Goal: Transaction & Acquisition: Purchase product/service

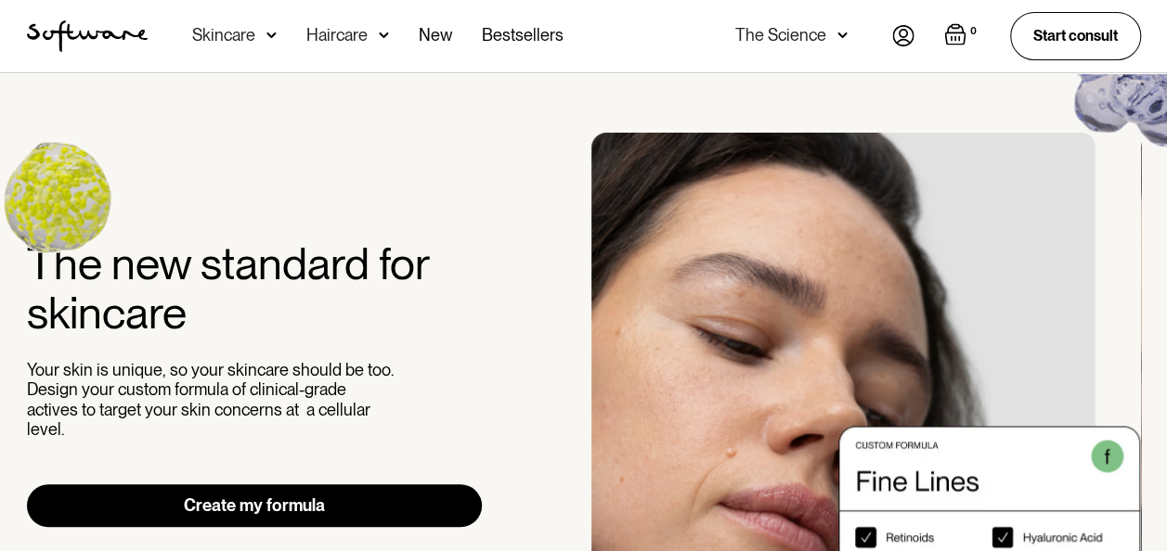
click at [246, 496] on link "Create my formula" at bounding box center [255, 506] width 456 height 43
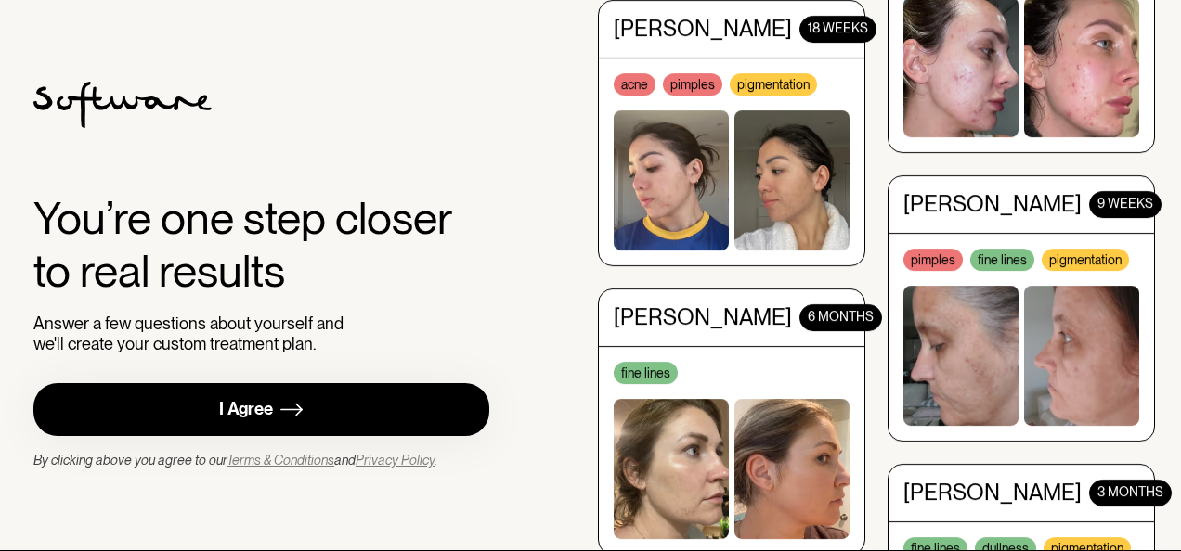
click at [291, 428] on link "I Agree" at bounding box center [261, 409] width 456 height 53
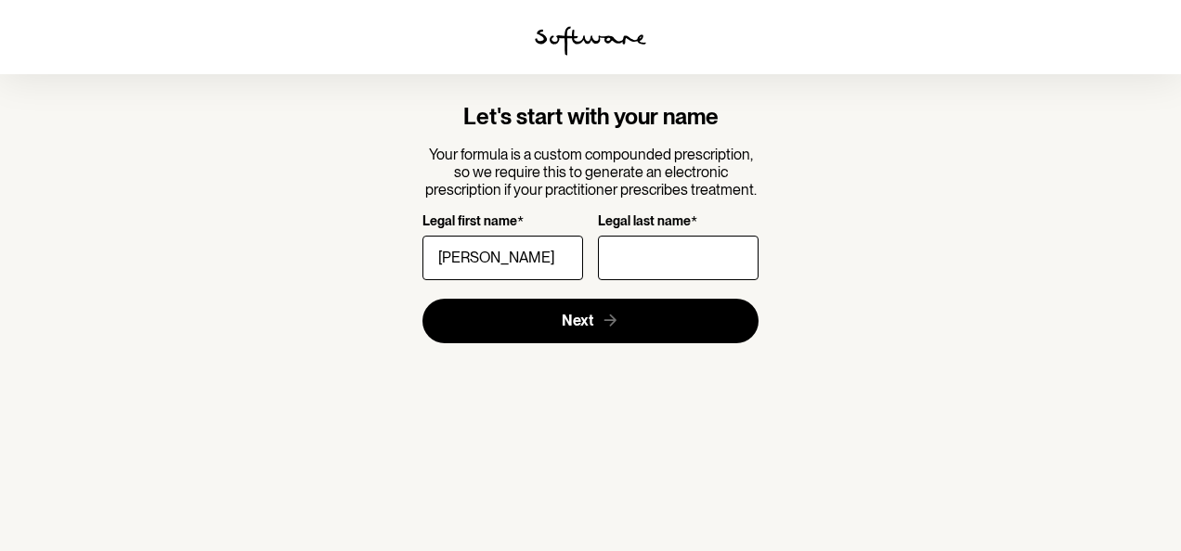
type input "[PERSON_NAME]"
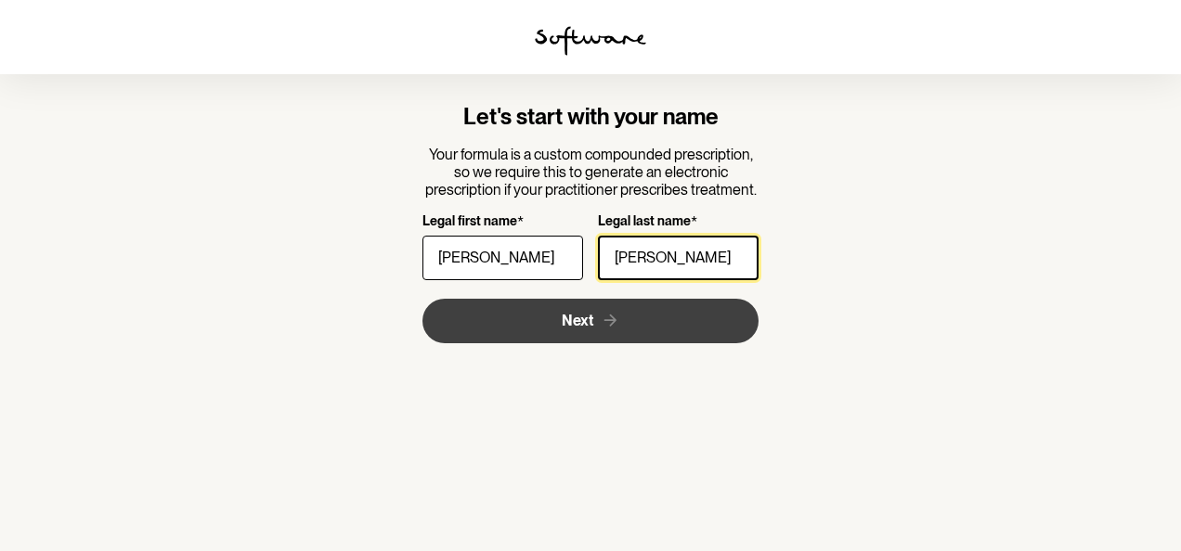
type input "[PERSON_NAME]"
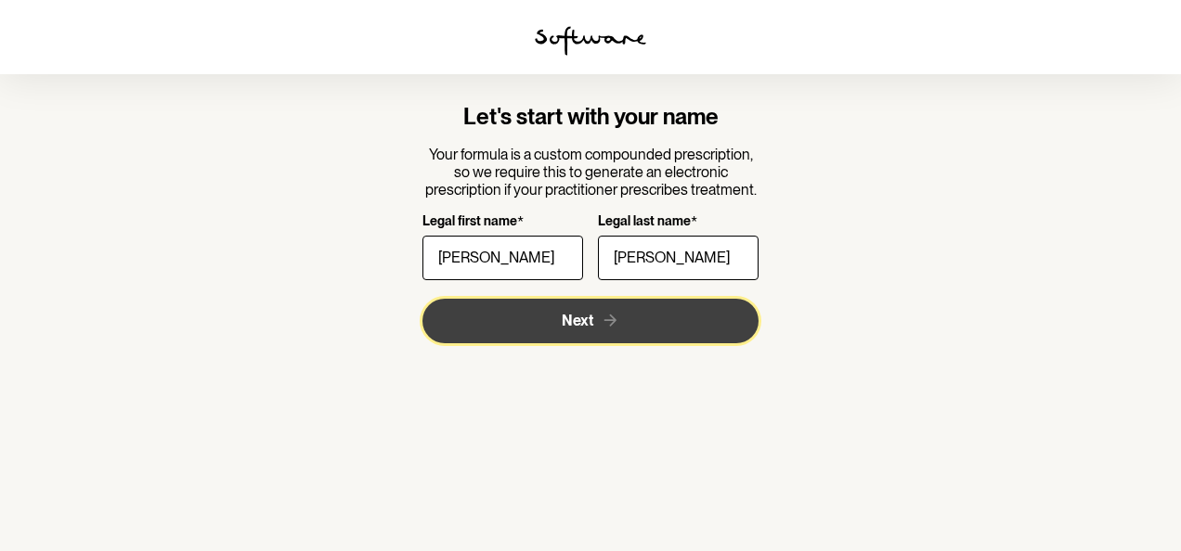
click at [536, 329] on button "Next" at bounding box center [590, 321] width 337 height 45
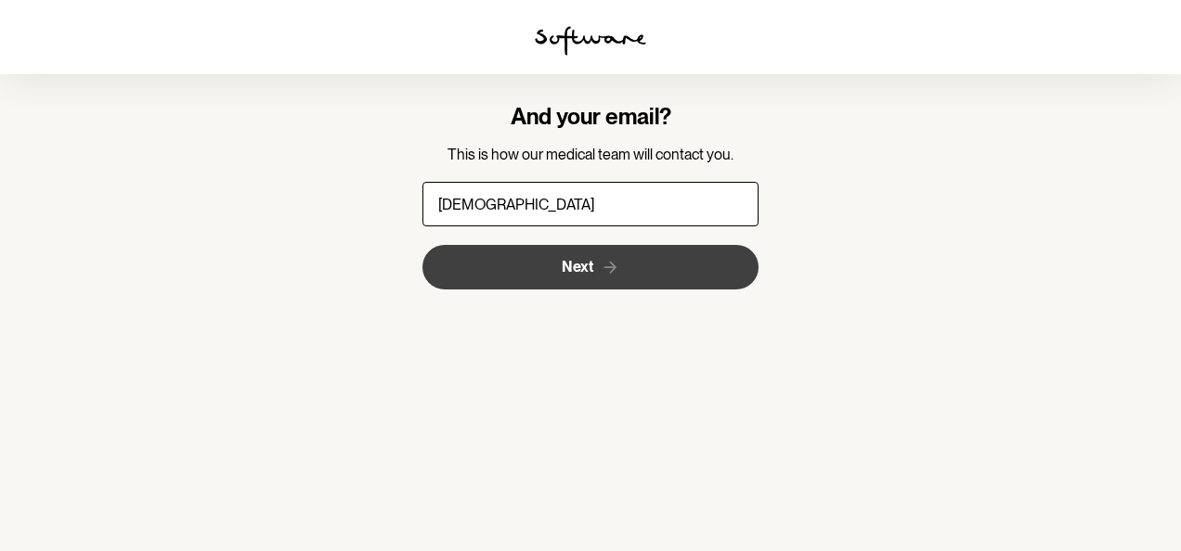
type input "[EMAIL_ADDRESS][DOMAIN_NAME]"
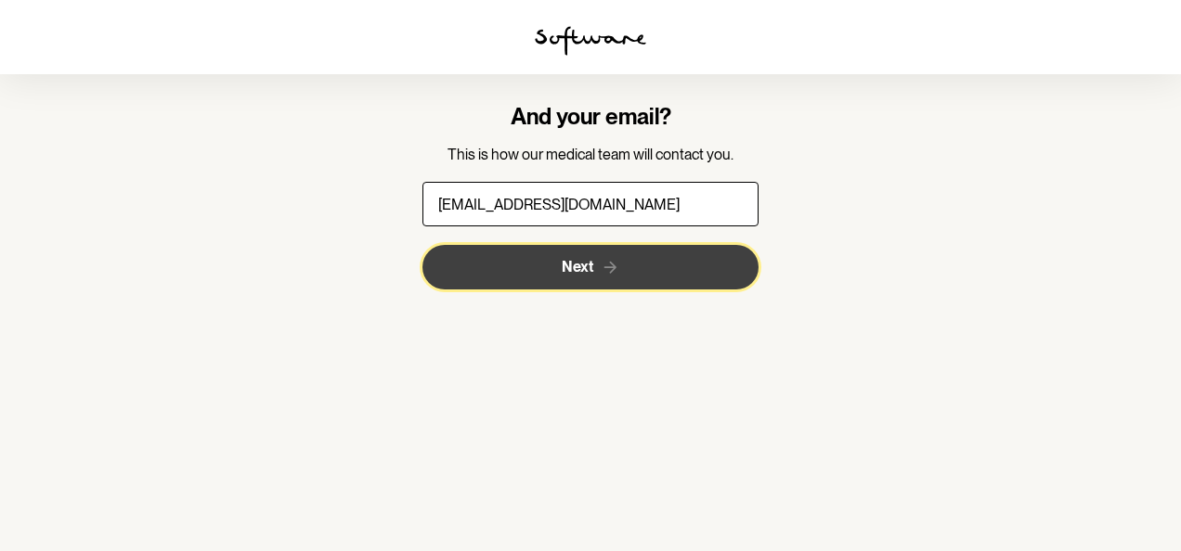
click at [568, 272] on span "Next" at bounding box center [578, 267] width 32 height 18
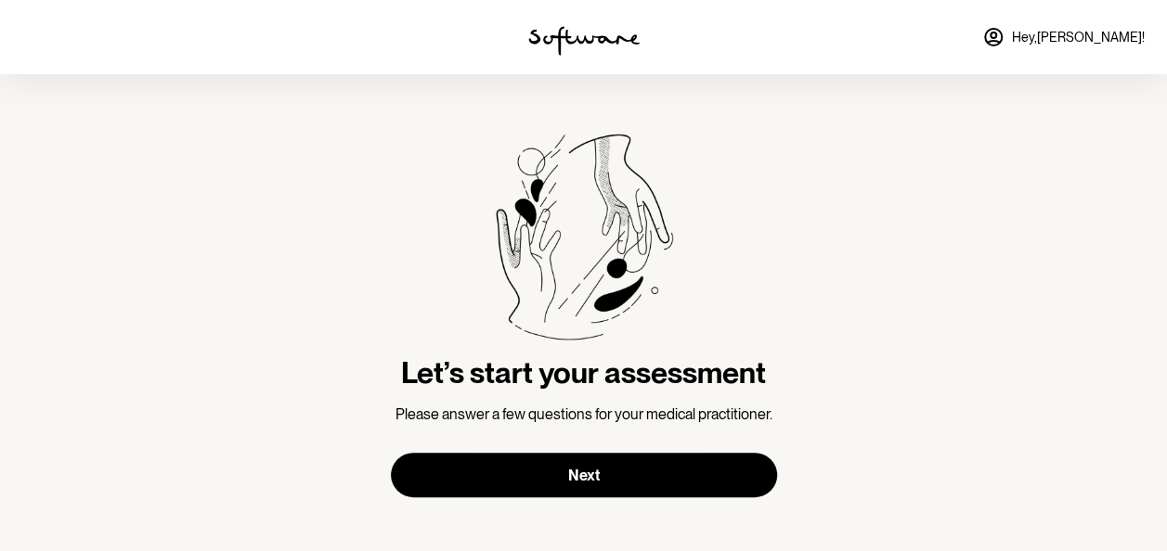
scroll to position [6, 0]
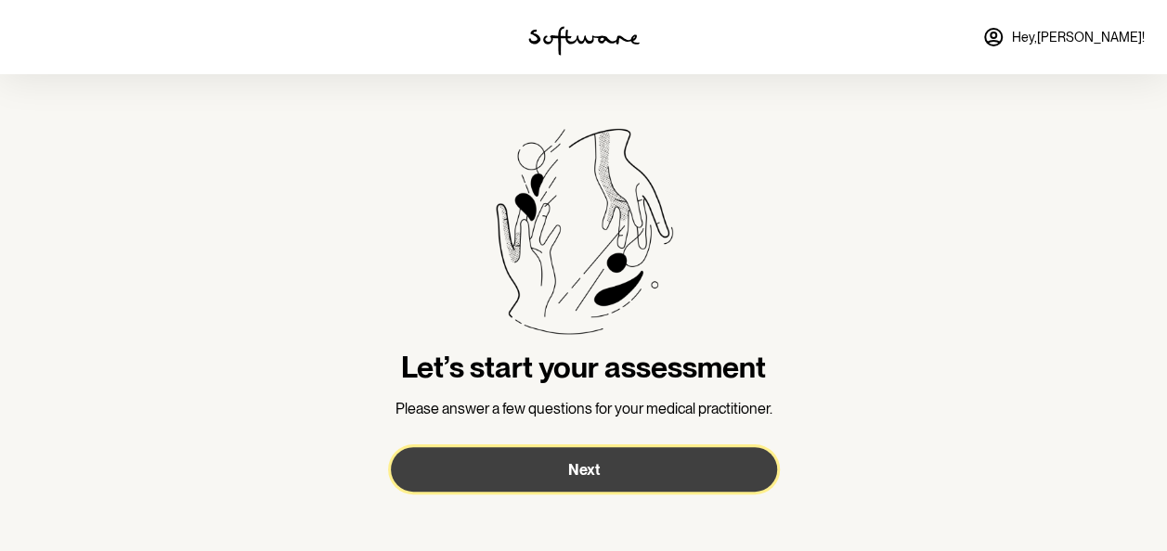
click at [538, 472] on button "Next" at bounding box center [584, 469] width 386 height 45
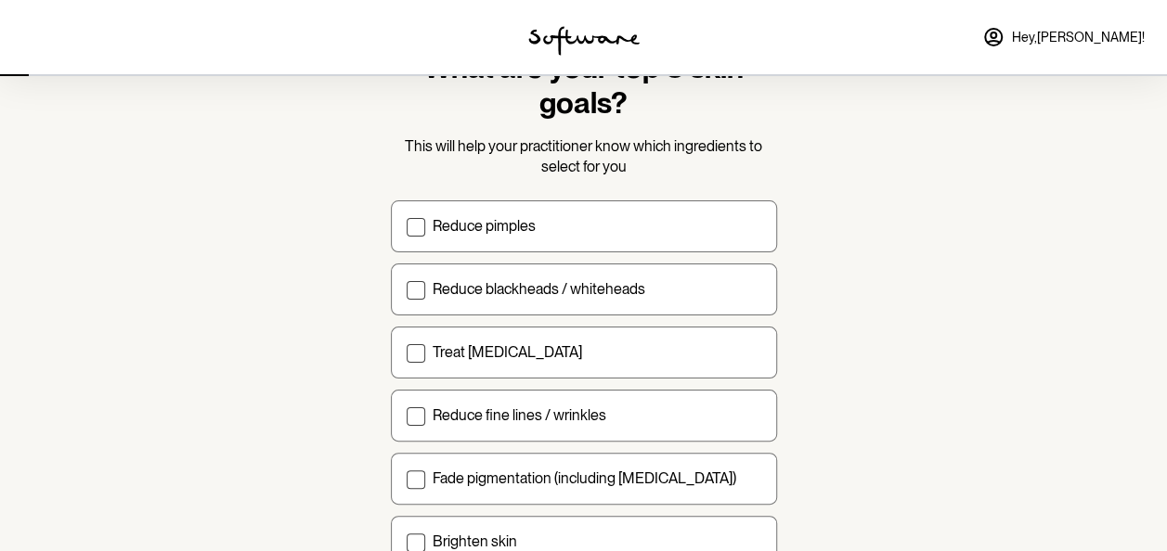
scroll to position [94, 0]
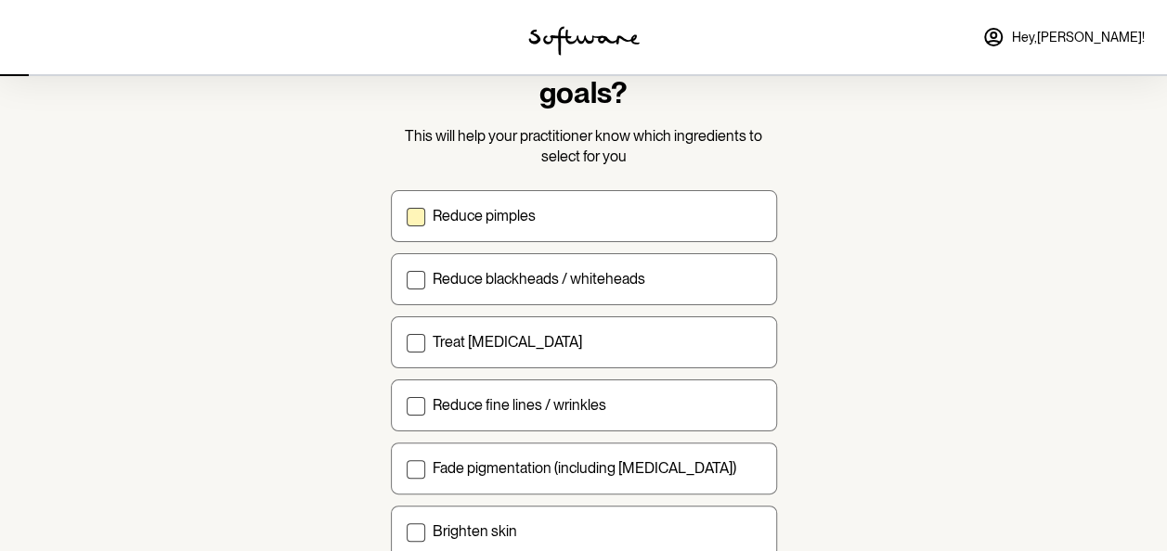
click at [488, 190] on label "Reduce pimples" at bounding box center [584, 216] width 386 height 52
click at [407, 215] on input "Reduce pimples" at bounding box center [406, 215] width 1 height 1
checkbox input "true"
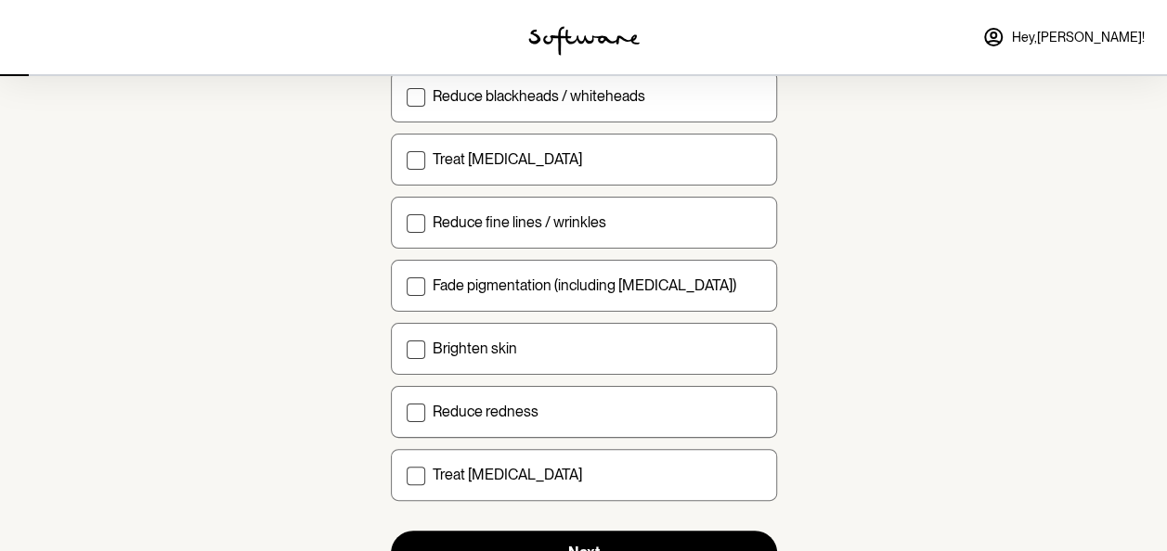
scroll to position [279, 0]
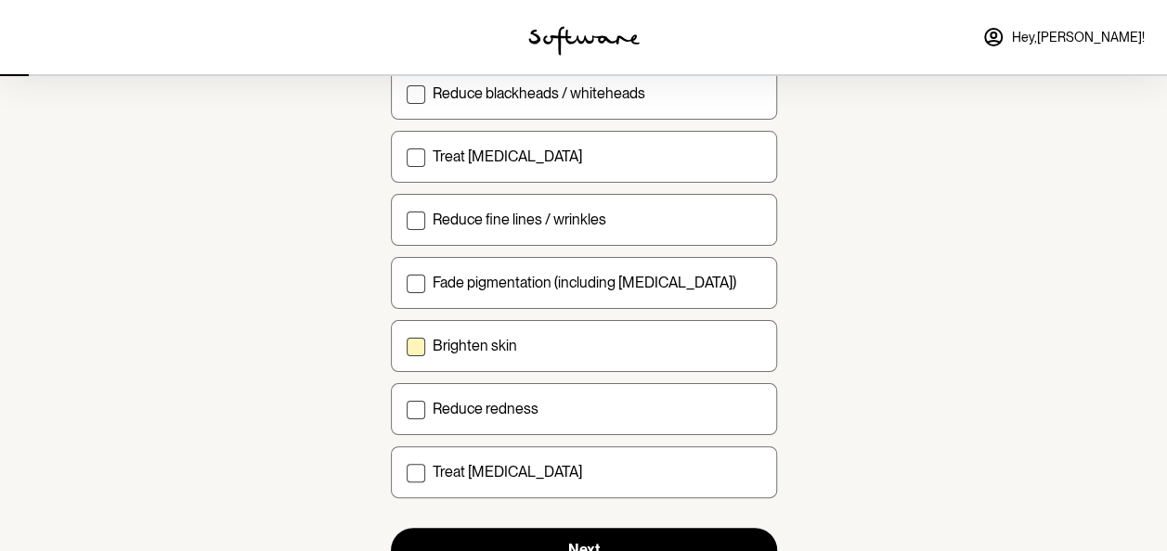
click at [447, 347] on p "Brighten skin" at bounding box center [475, 346] width 84 height 18
click at [407, 346] on input "Brighten skin" at bounding box center [406, 345] width 1 height 1
checkbox input "true"
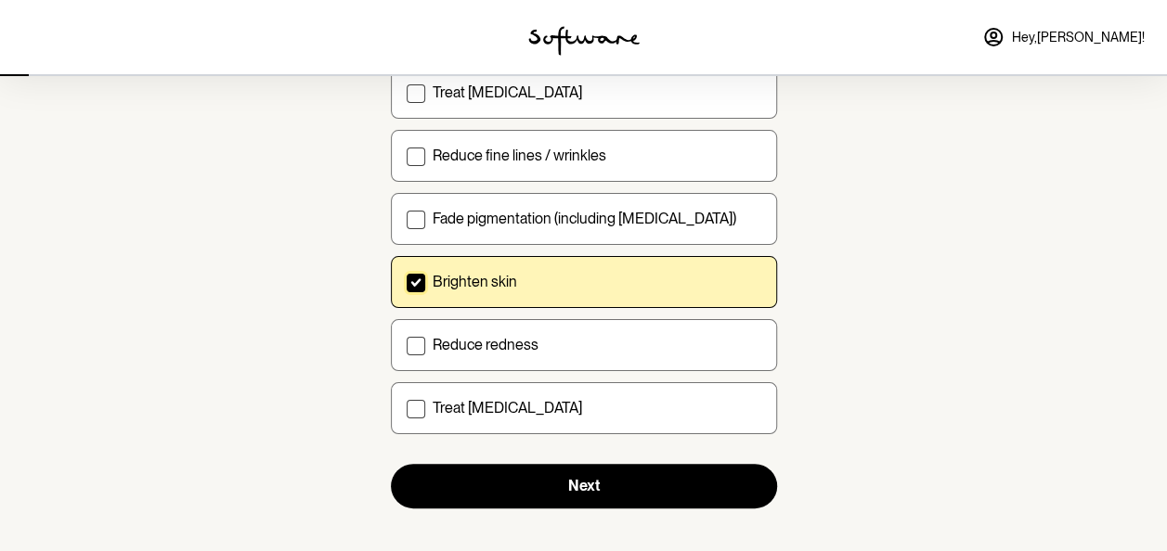
scroll to position [346, 0]
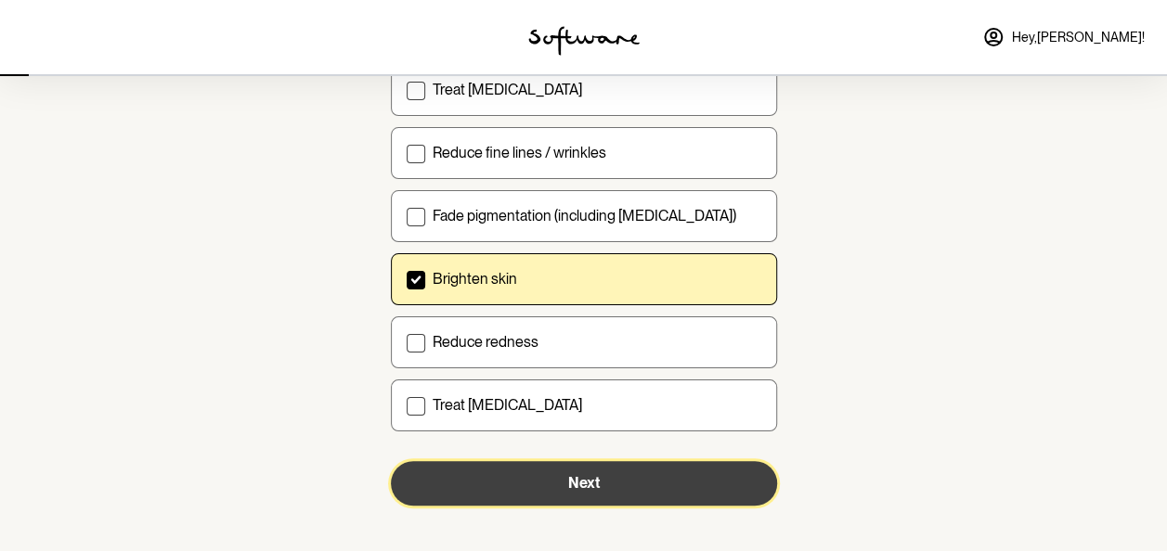
click at [479, 494] on button "Next" at bounding box center [584, 483] width 386 height 45
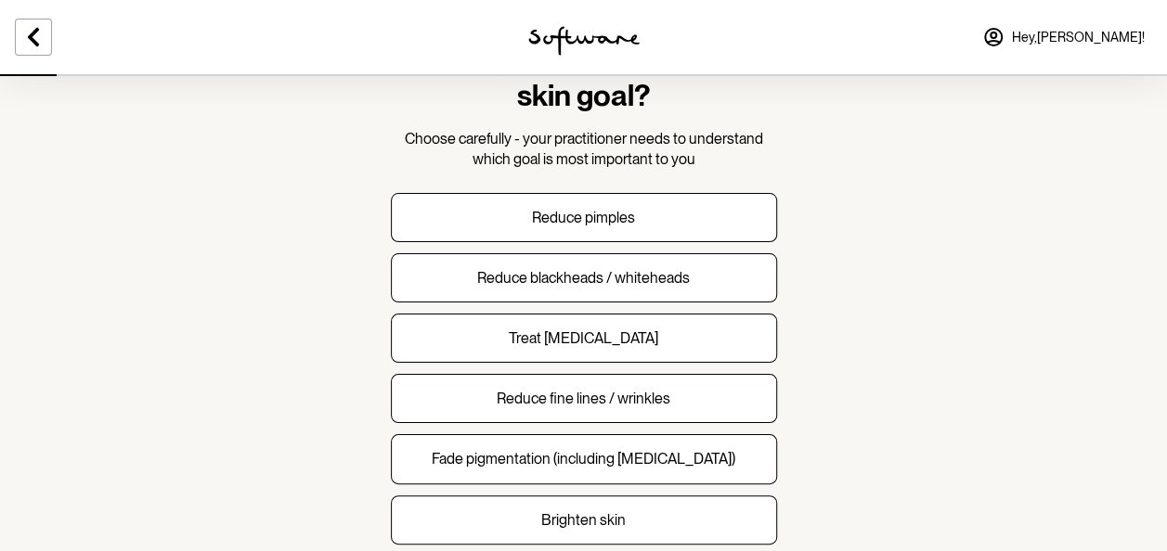
scroll to position [100, 0]
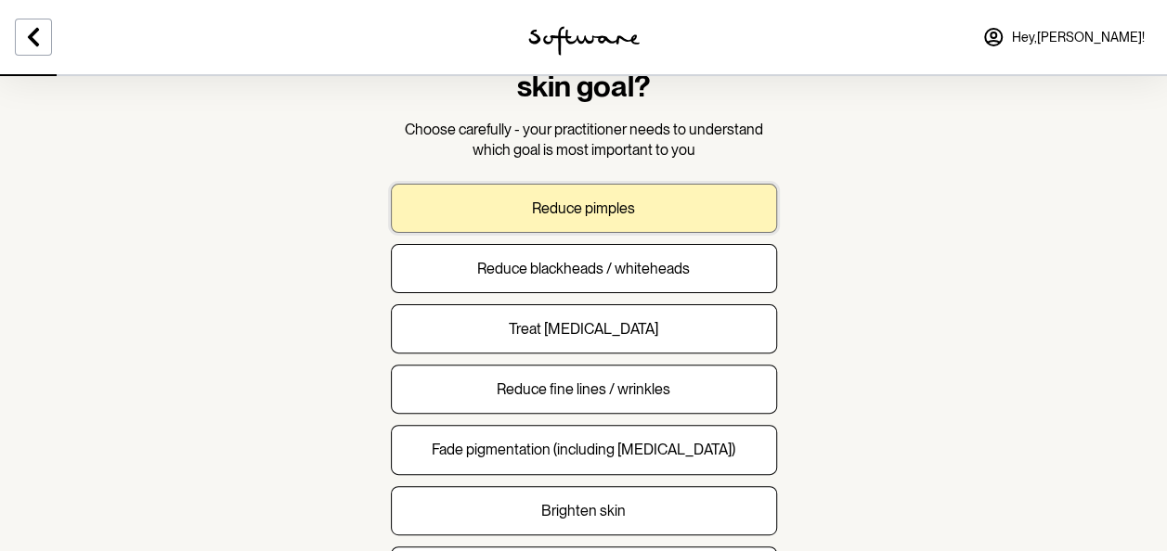
click at [477, 208] on button "Reduce pimples" at bounding box center [584, 208] width 386 height 49
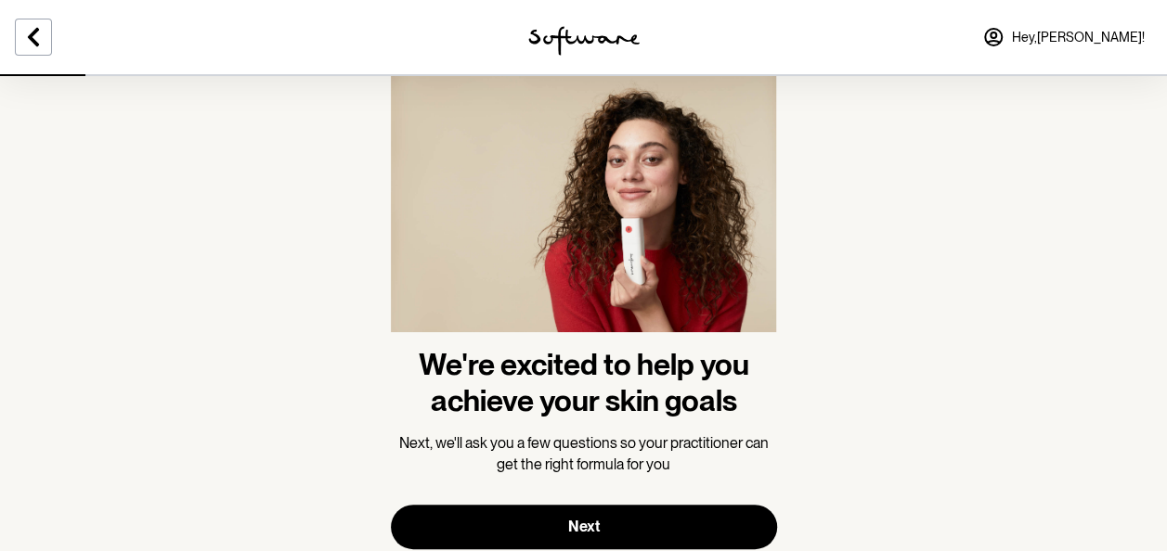
scroll to position [115, 0]
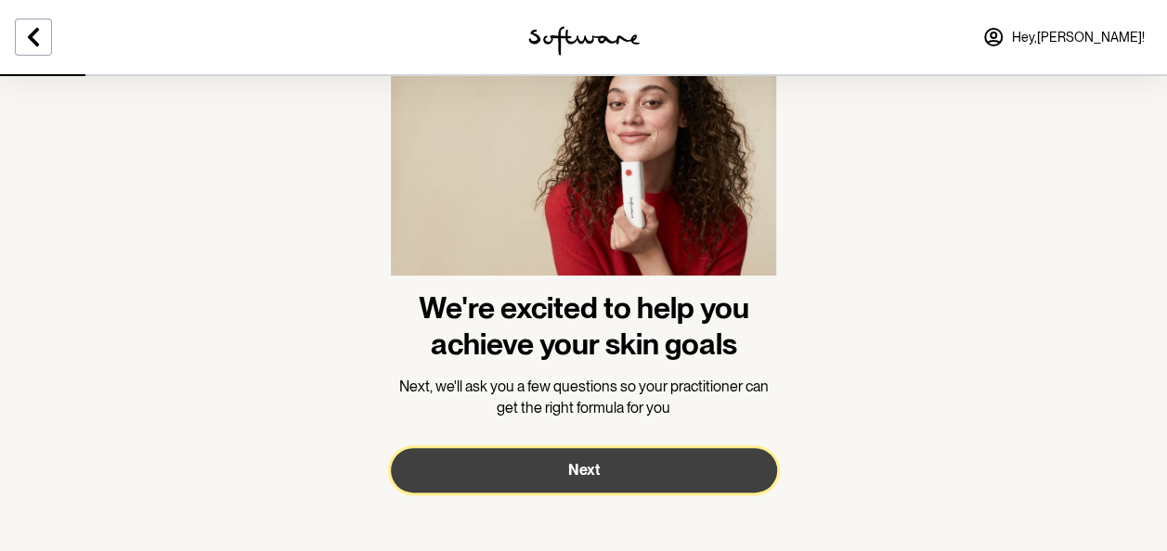
click at [568, 477] on span "Next" at bounding box center [584, 470] width 32 height 18
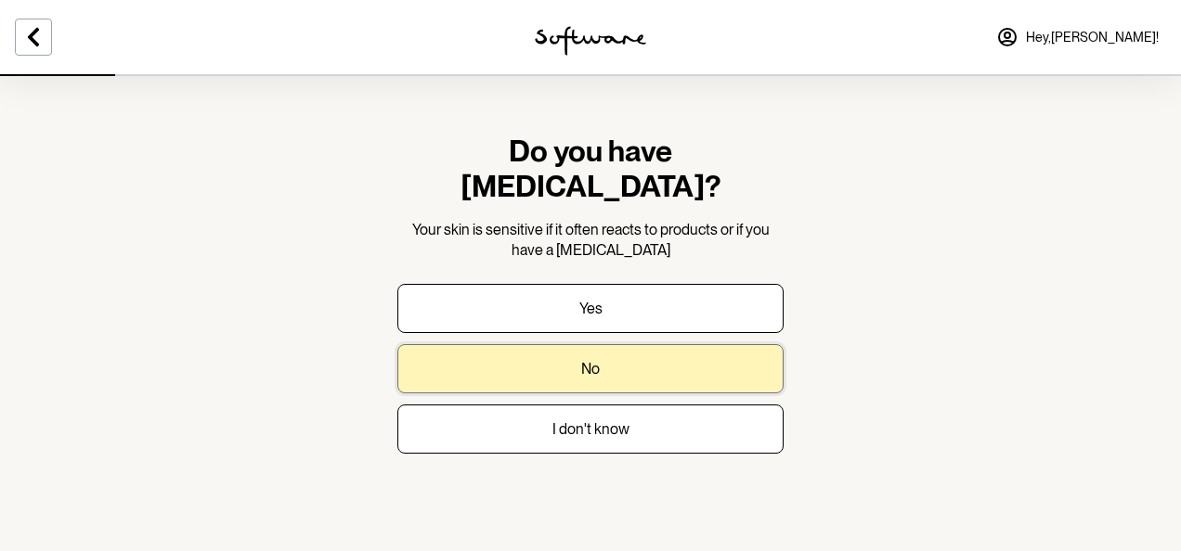
click at [605, 349] on button "No" at bounding box center [590, 368] width 386 height 49
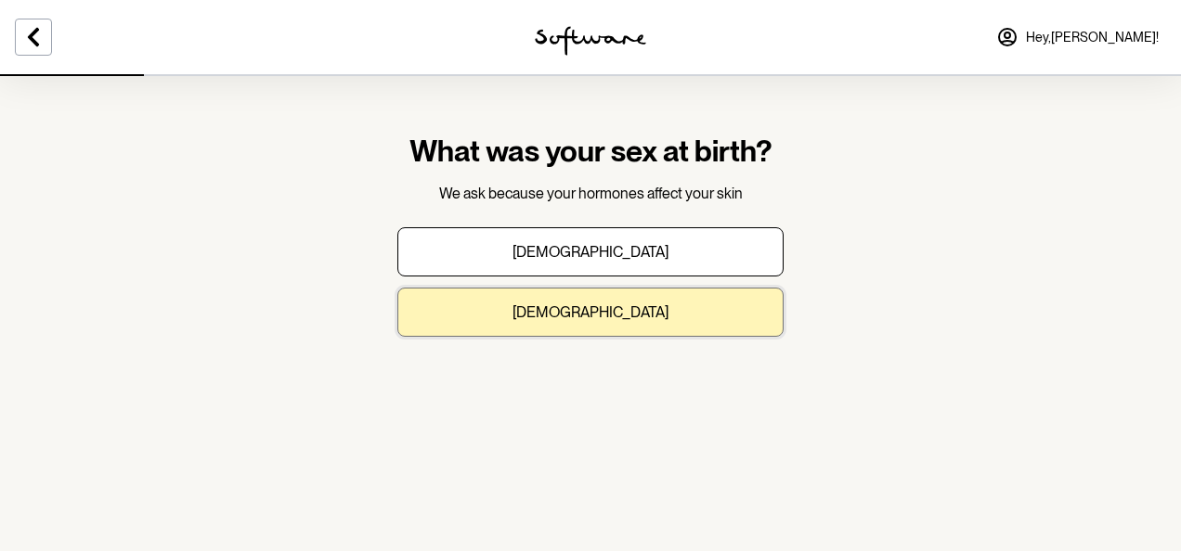
click at [610, 324] on button "Female" at bounding box center [590, 312] width 386 height 49
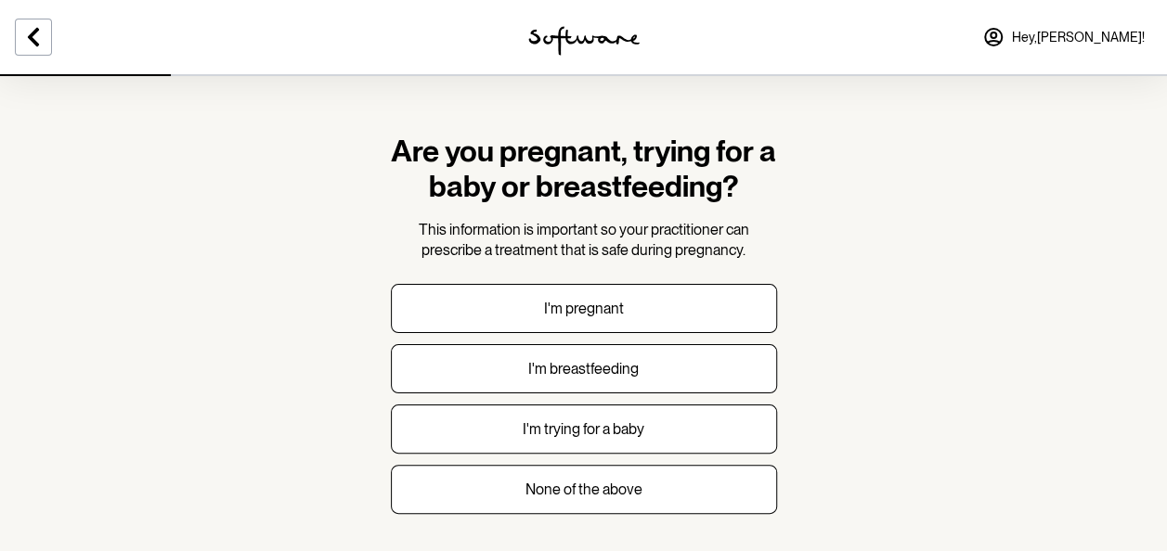
scroll to position [50, 0]
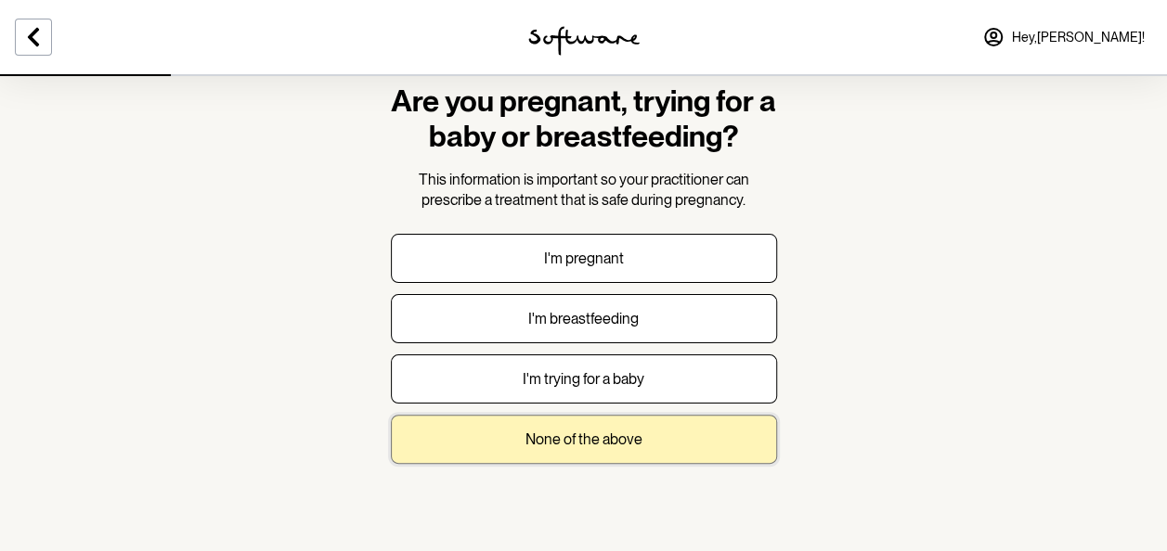
click at [547, 450] on button "None of the above" at bounding box center [584, 439] width 386 height 49
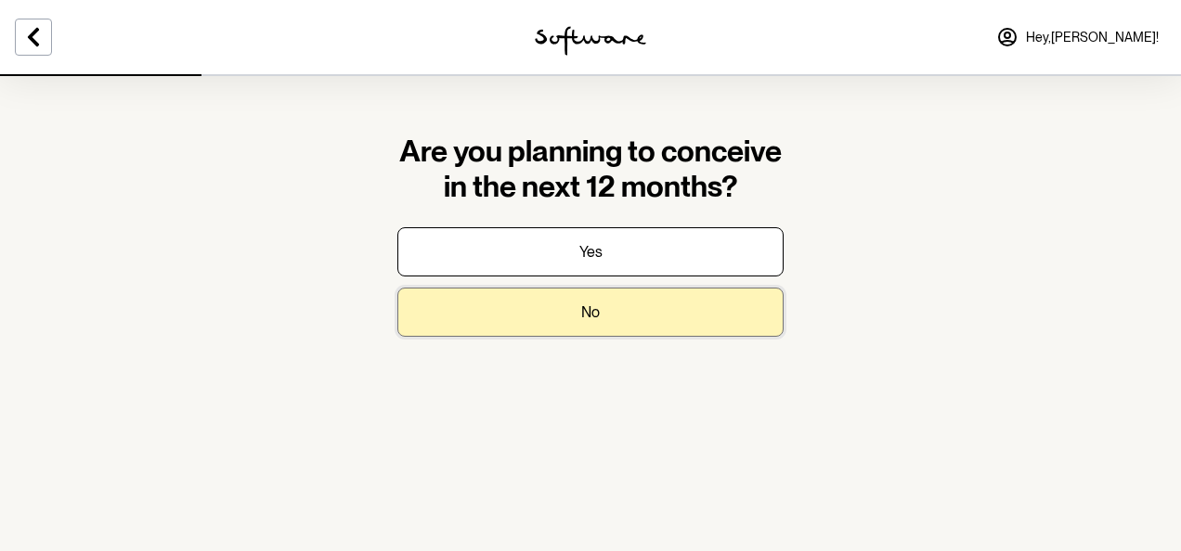
click at [501, 318] on button "No" at bounding box center [590, 312] width 386 height 49
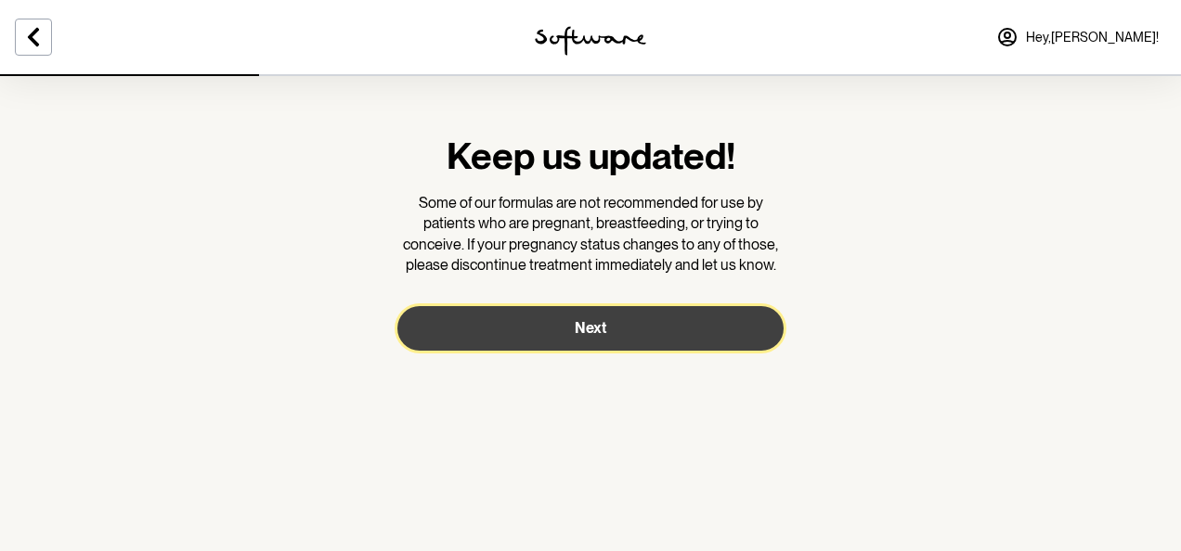
click at [494, 331] on button "Next" at bounding box center [590, 328] width 386 height 45
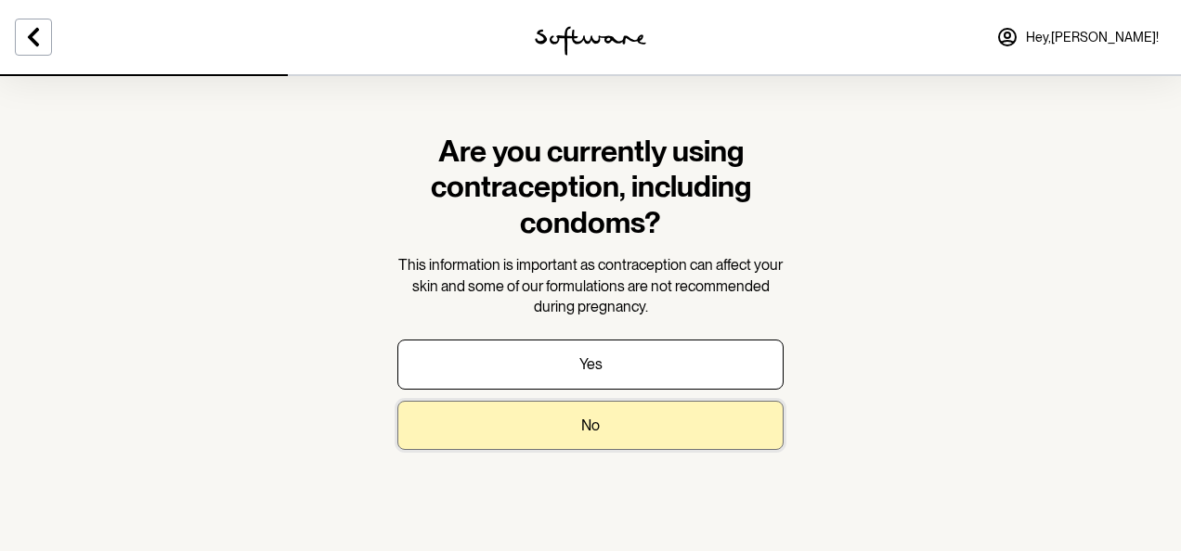
click at [551, 430] on button "No" at bounding box center [590, 425] width 386 height 49
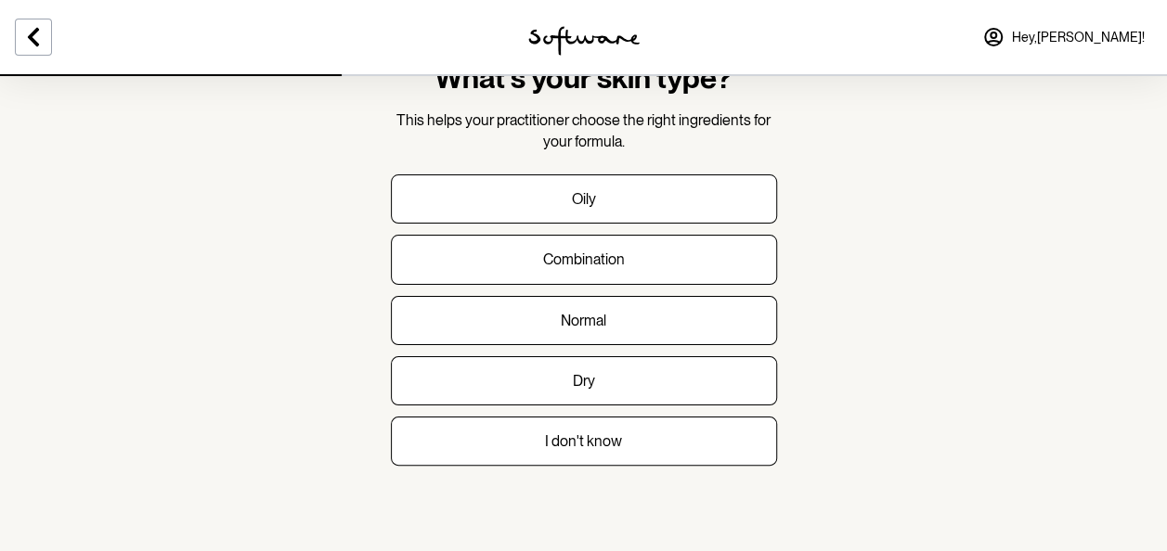
scroll to position [74, 0]
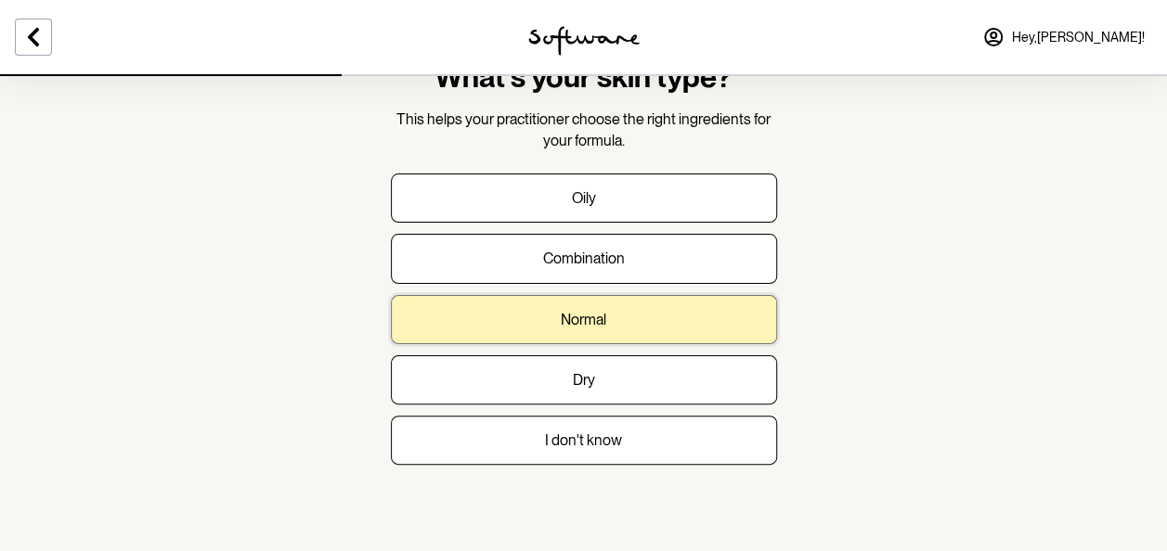
click at [472, 322] on button "Normal" at bounding box center [584, 319] width 386 height 49
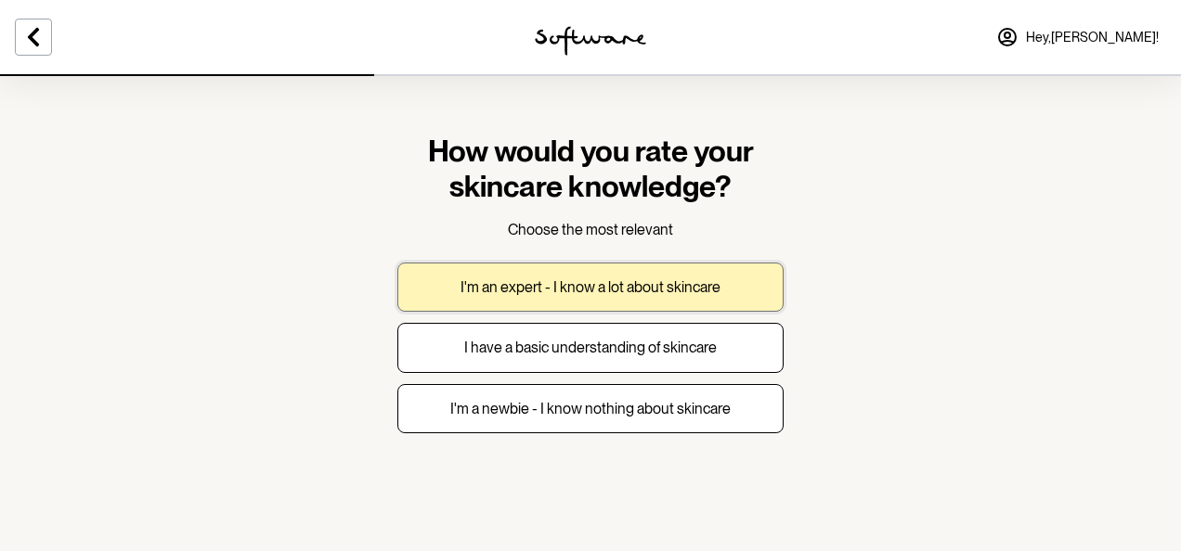
click at [558, 277] on button "I'm an expert - I know a lot about skincare" at bounding box center [590, 287] width 386 height 49
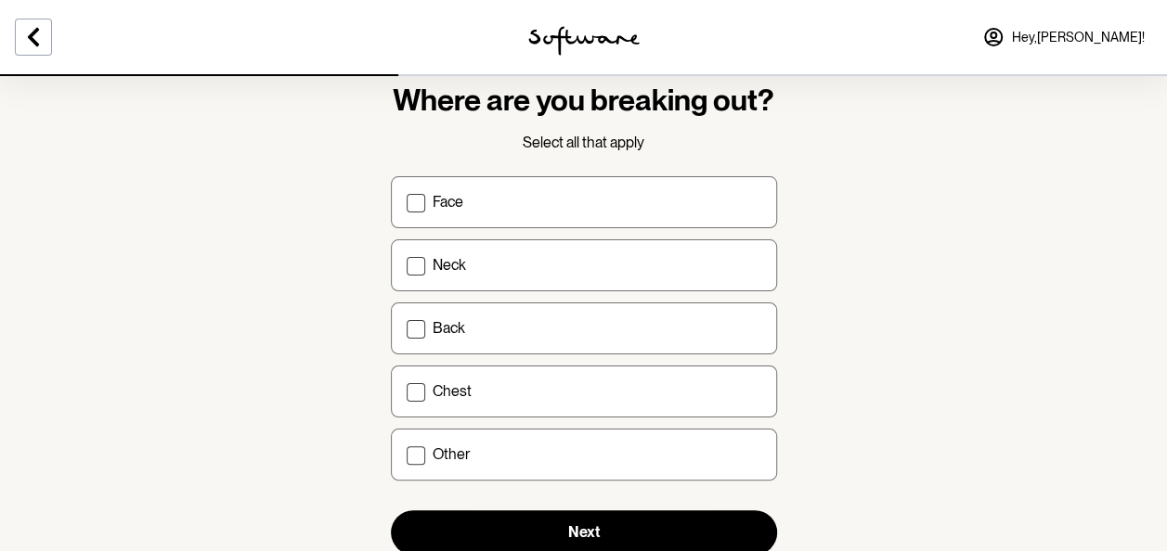
scroll to position [63, 0]
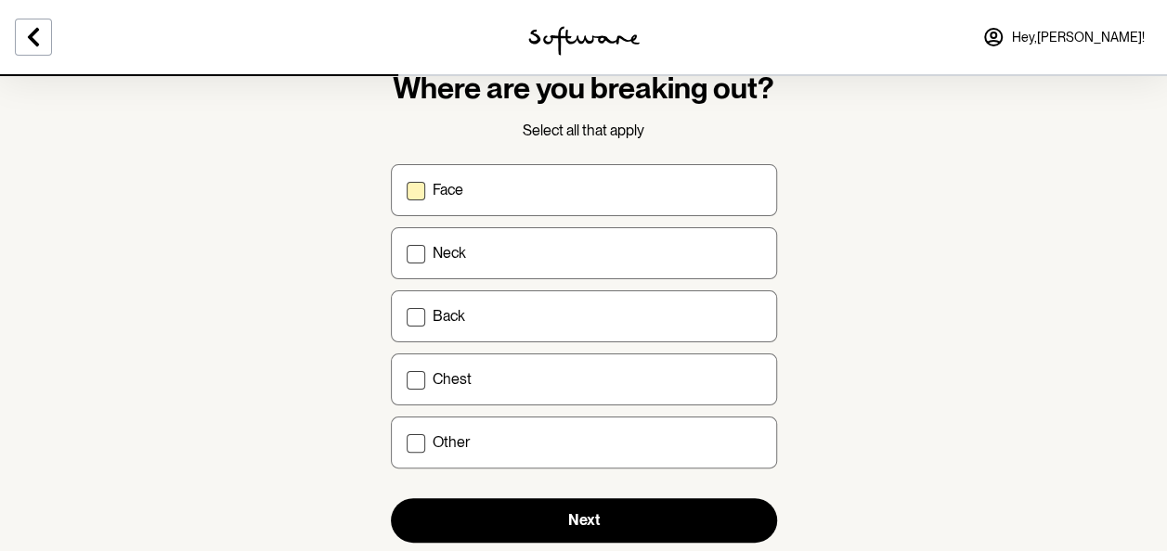
click at [471, 196] on div "Face" at bounding box center [597, 190] width 329 height 18
click at [407, 190] on input "Face" at bounding box center [406, 189] width 1 height 1
checkbox input "true"
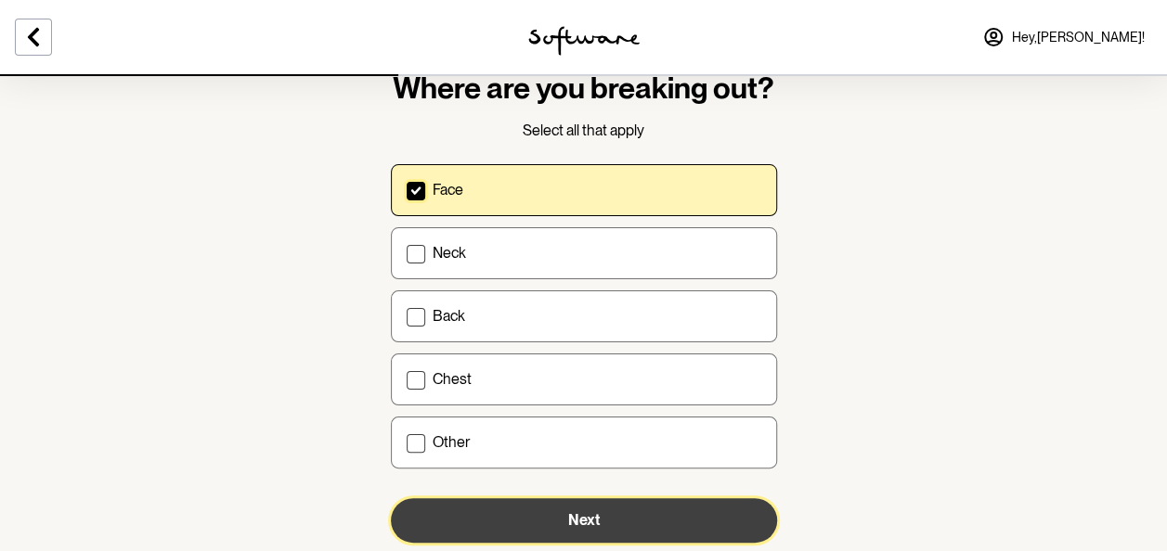
click at [558, 525] on button "Next" at bounding box center [584, 521] width 386 height 45
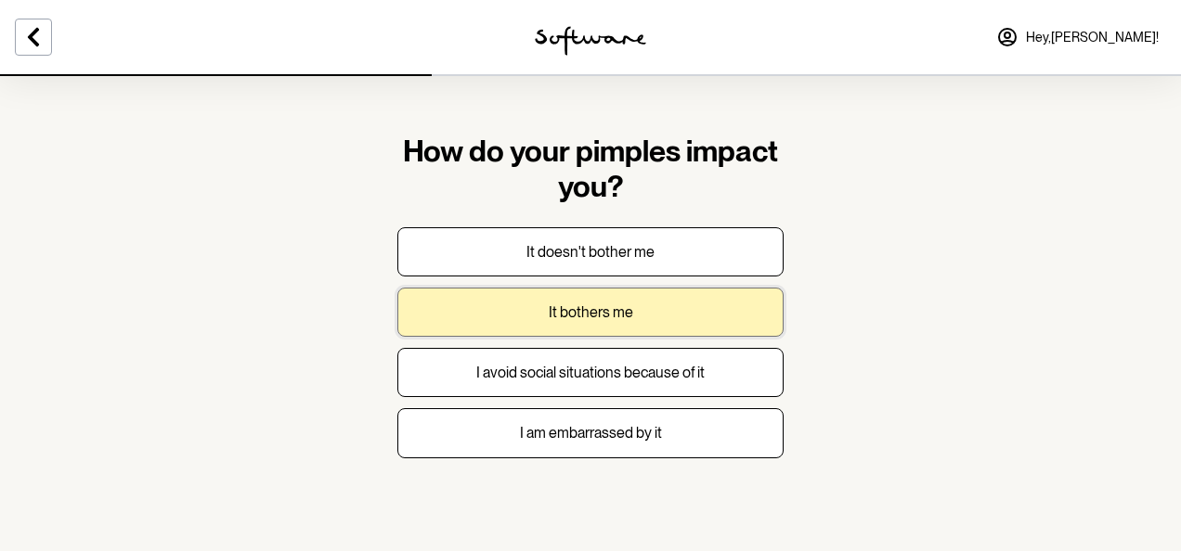
click at [544, 312] on button "It bothers me" at bounding box center [590, 312] width 386 height 49
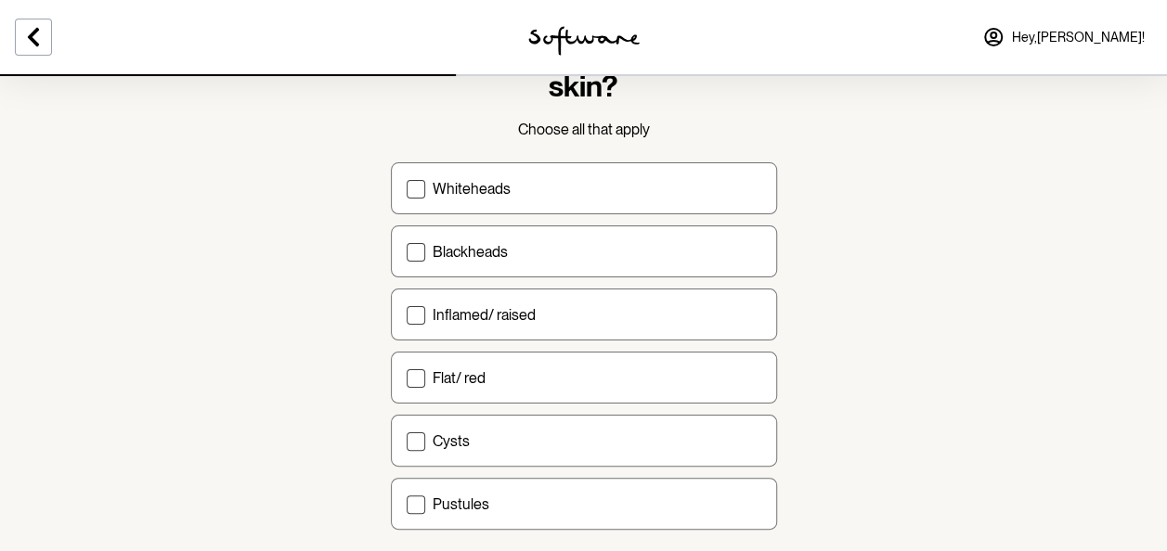
scroll to position [111, 0]
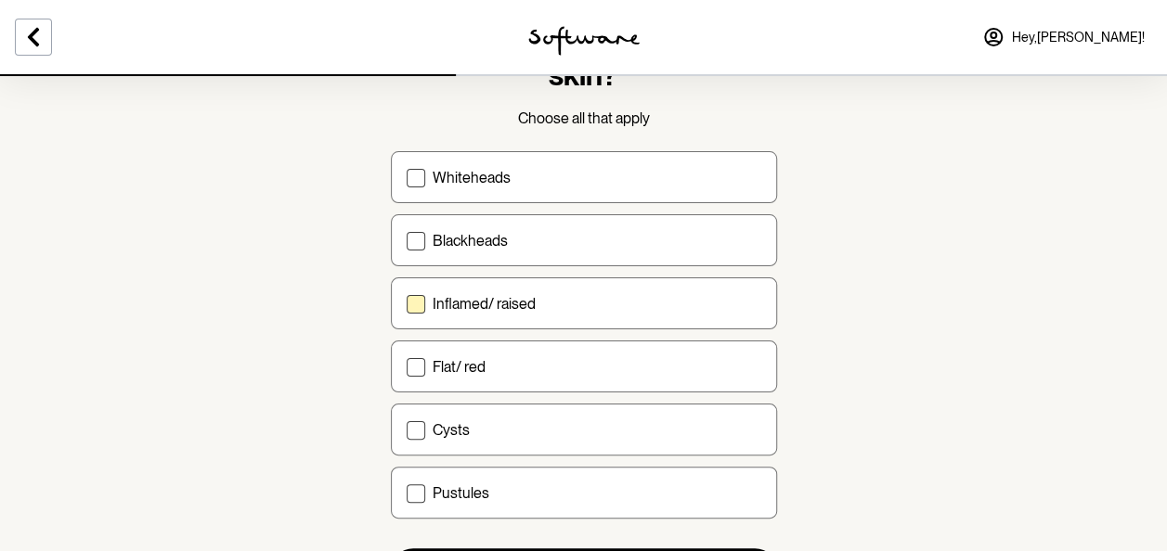
click at [469, 300] on p "Inflamed/ raised" at bounding box center [484, 304] width 103 height 18
click at [407, 304] on input "Inflamed/ raised" at bounding box center [406, 304] width 1 height 1
checkbox input "true"
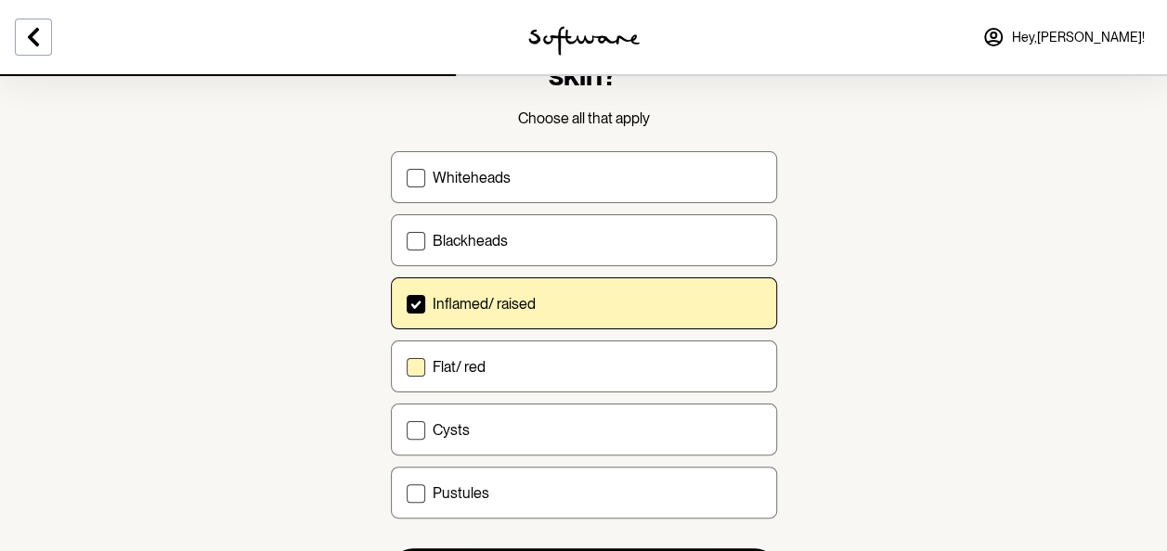
click at [447, 379] on label "Flat/ red" at bounding box center [584, 367] width 386 height 52
click at [407, 368] on input "Flat/ red" at bounding box center [406, 367] width 1 height 1
checkbox input "true"
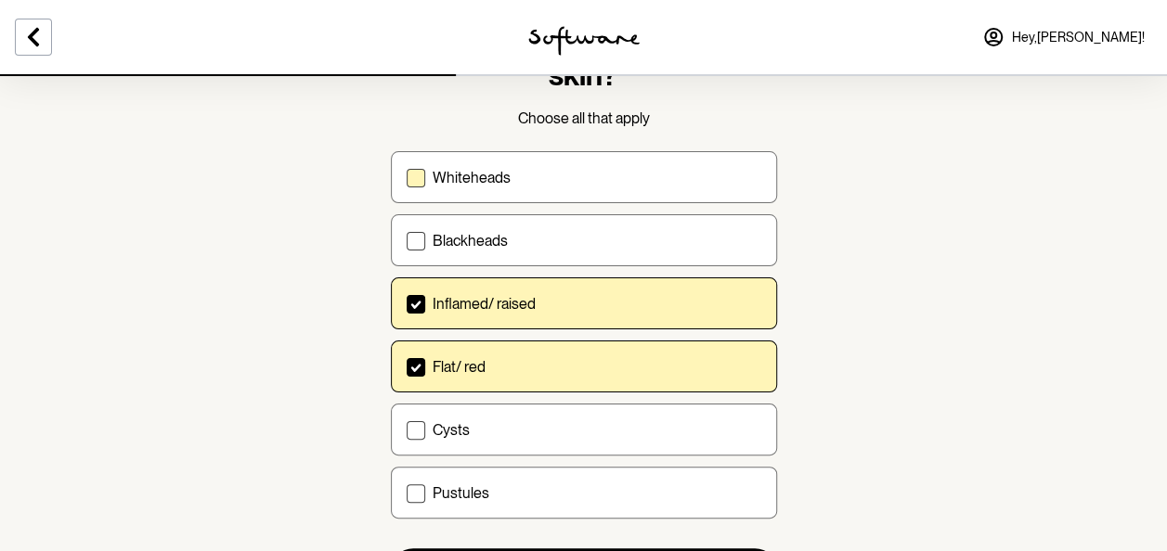
click at [494, 151] on label "Whiteheads" at bounding box center [584, 177] width 386 height 52
click at [407, 177] on input "Whiteheads" at bounding box center [406, 177] width 1 height 1
checkbox input "true"
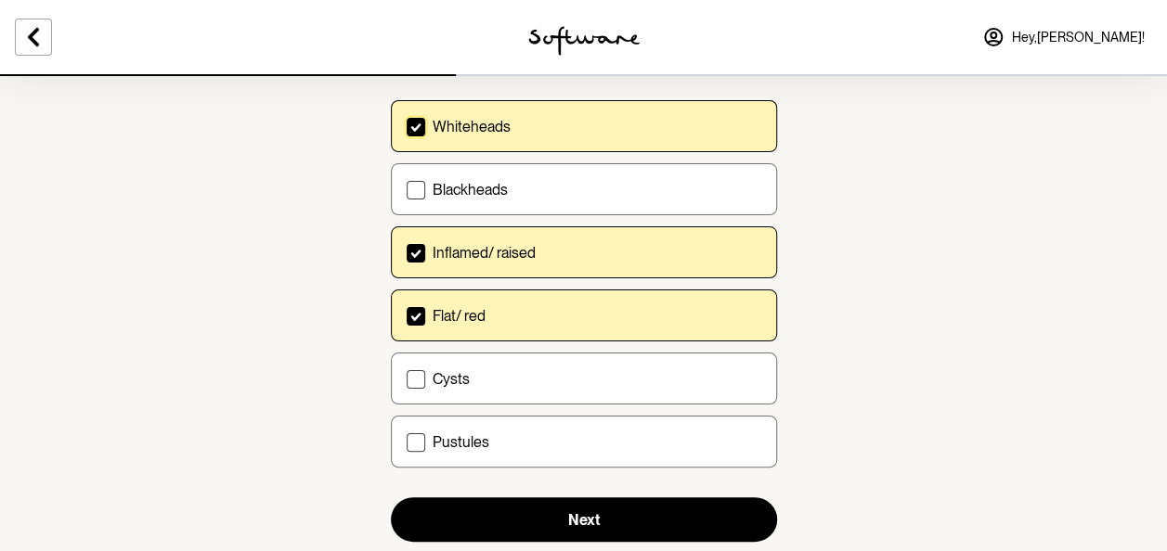
scroll to position [165, 0]
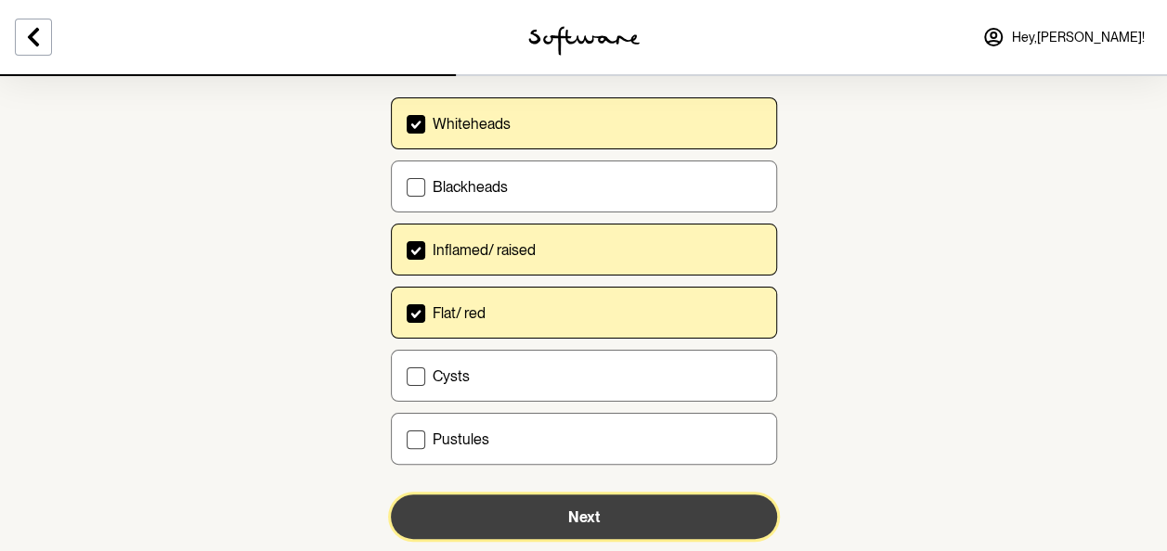
click at [510, 516] on button "Next" at bounding box center [584, 517] width 386 height 45
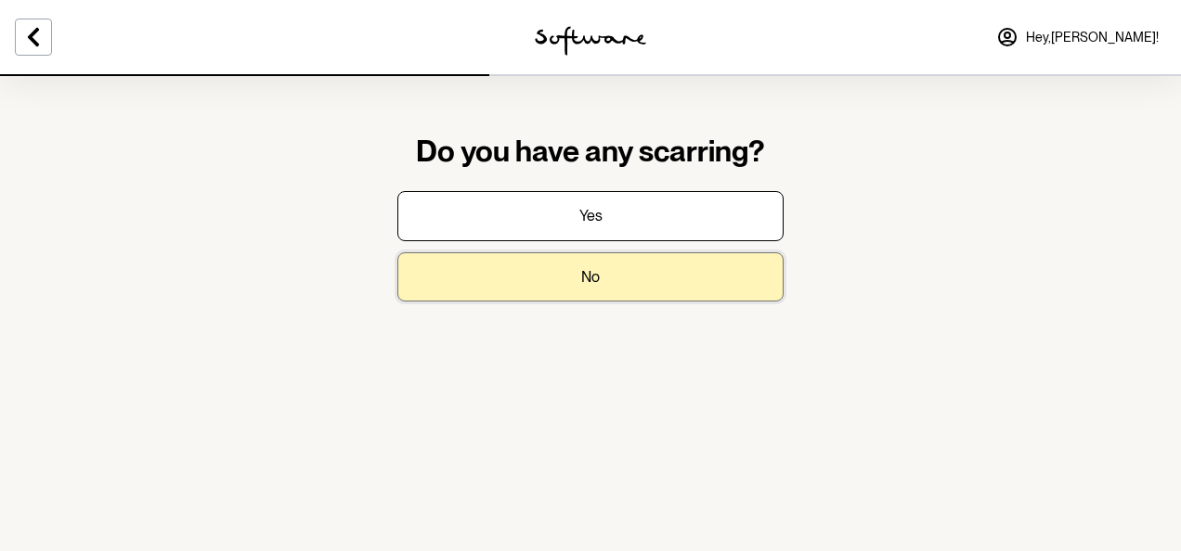
click at [521, 280] on button "No" at bounding box center [590, 277] width 386 height 49
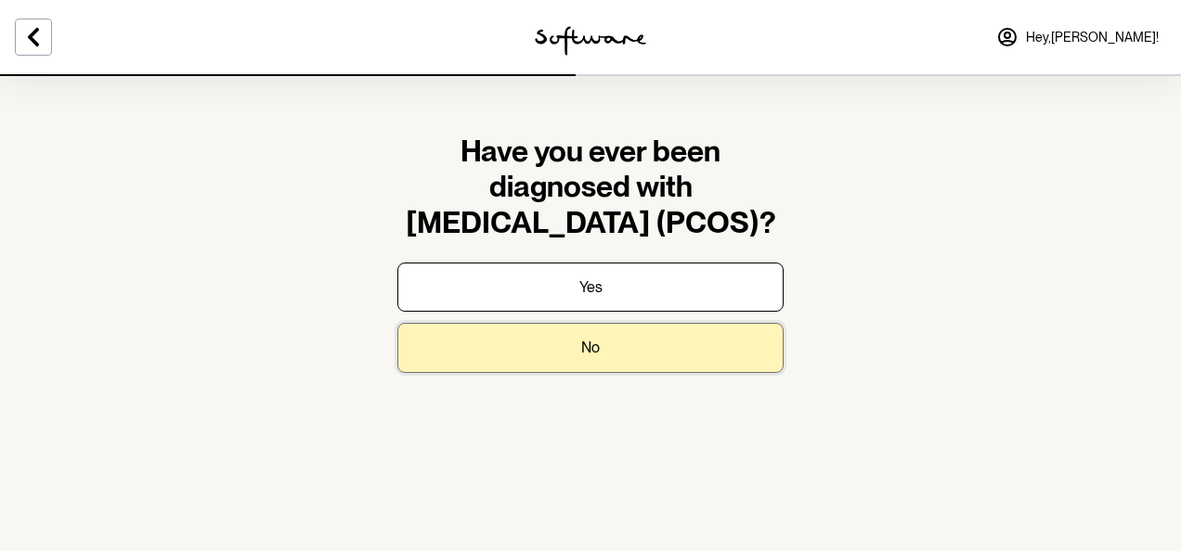
click at [557, 361] on button "No" at bounding box center [590, 347] width 386 height 49
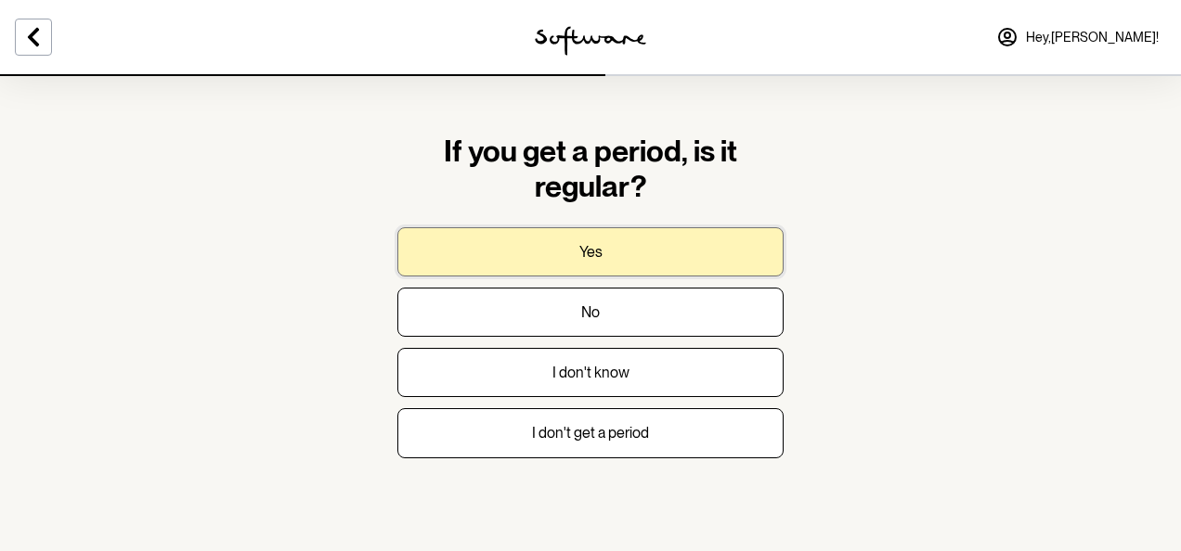
click at [522, 258] on button "Yes" at bounding box center [590, 251] width 386 height 49
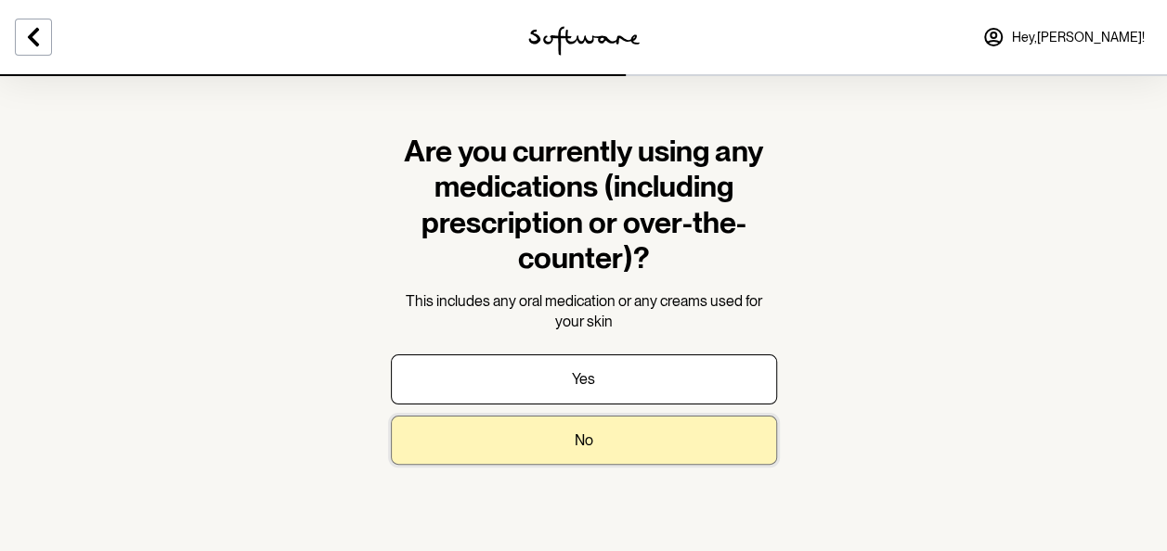
click at [527, 444] on button "No" at bounding box center [584, 440] width 386 height 49
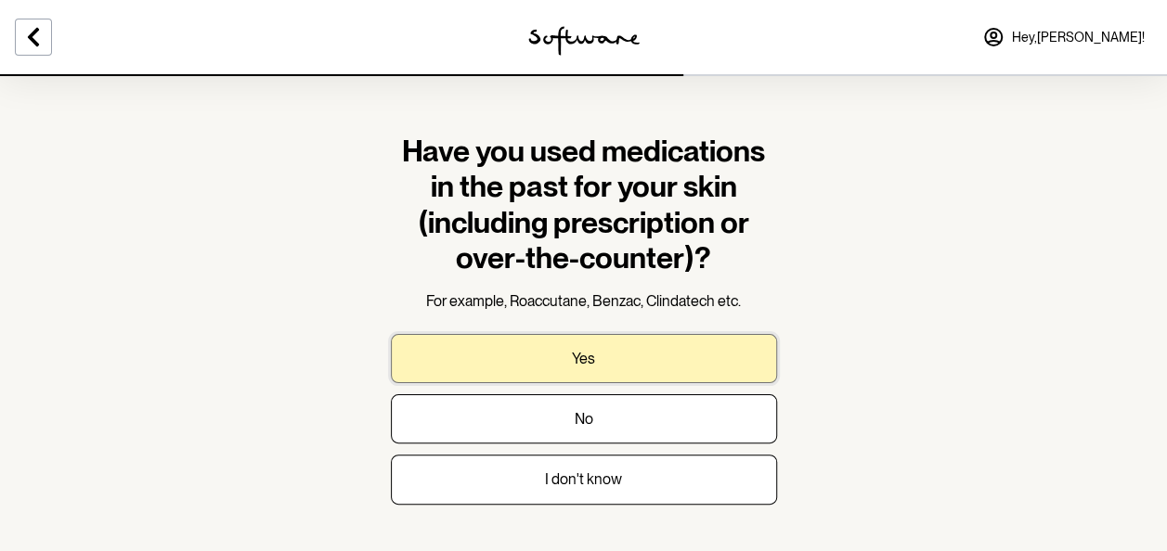
click at [479, 342] on button "Yes" at bounding box center [584, 358] width 386 height 49
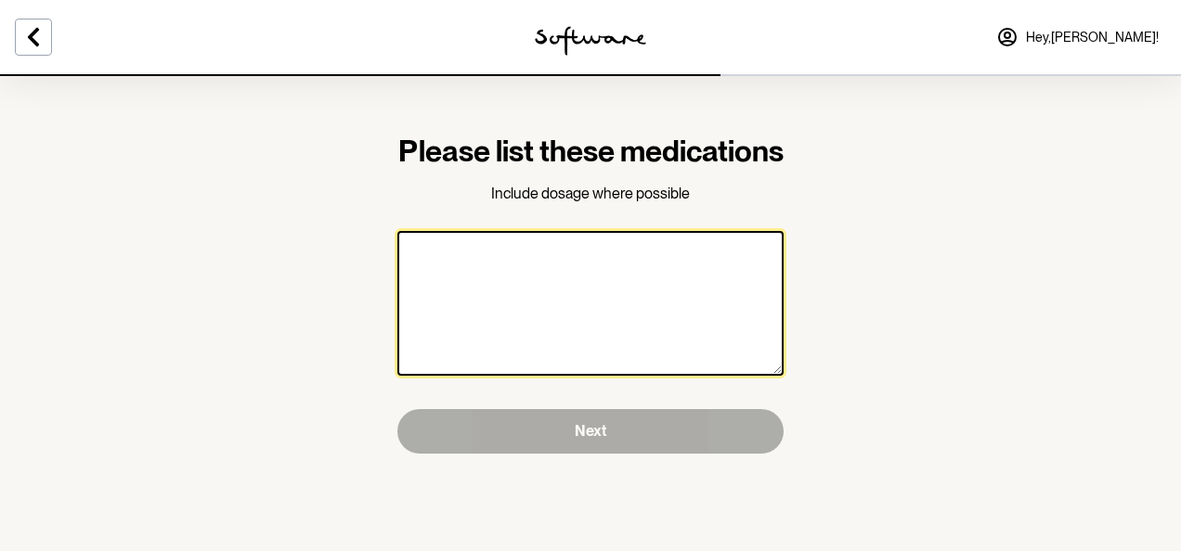
click at [514, 319] on textarea at bounding box center [590, 303] width 386 height 145
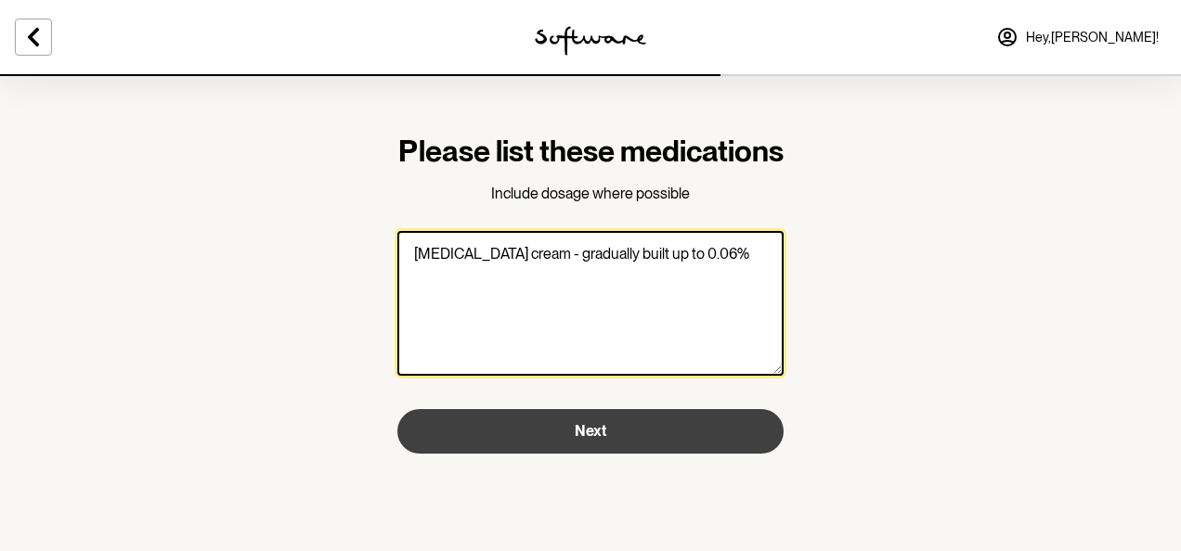
type textarea "Tretinoin cream - gradually built up to 0.06%"
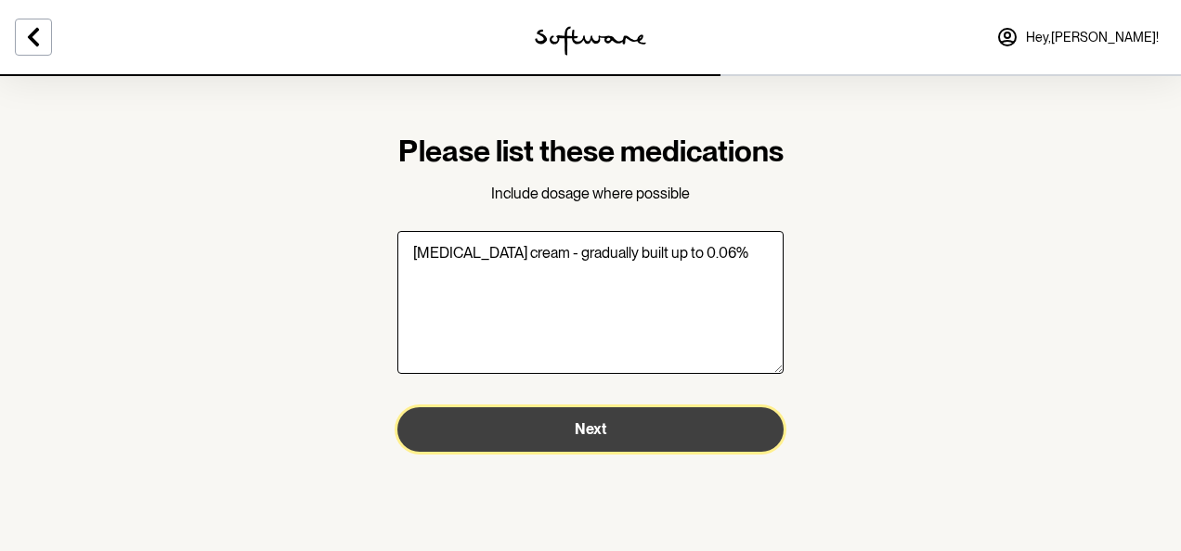
click at [620, 452] on button "Next" at bounding box center [590, 430] width 386 height 45
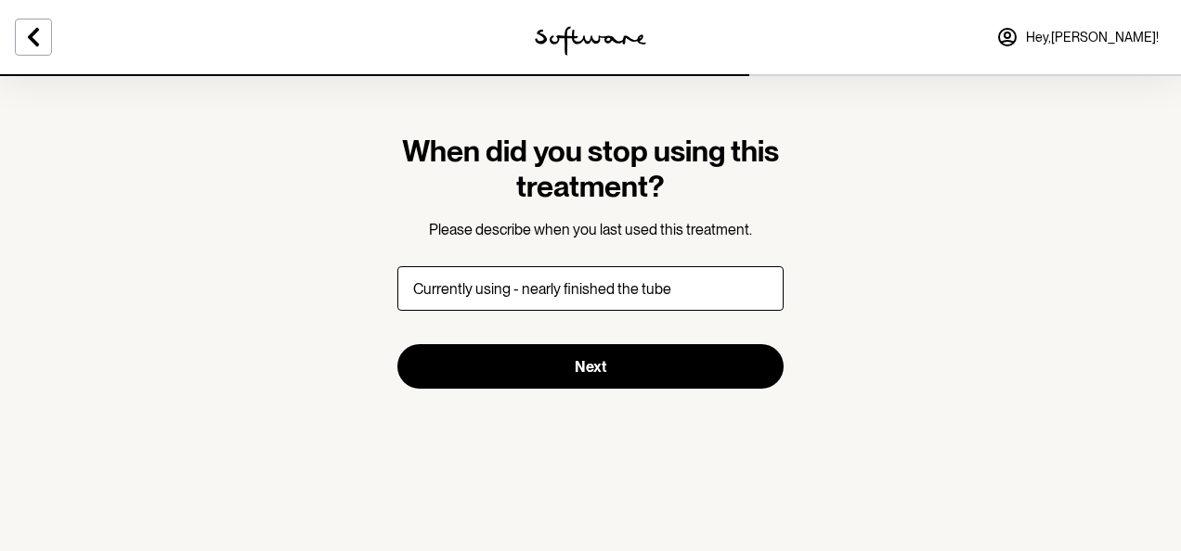
type input "Currently using - nearly finished the tube"
click at [353, 274] on section "When did you stop using this treatment? Please describe when you last used this…" at bounding box center [590, 275] width 1181 height 551
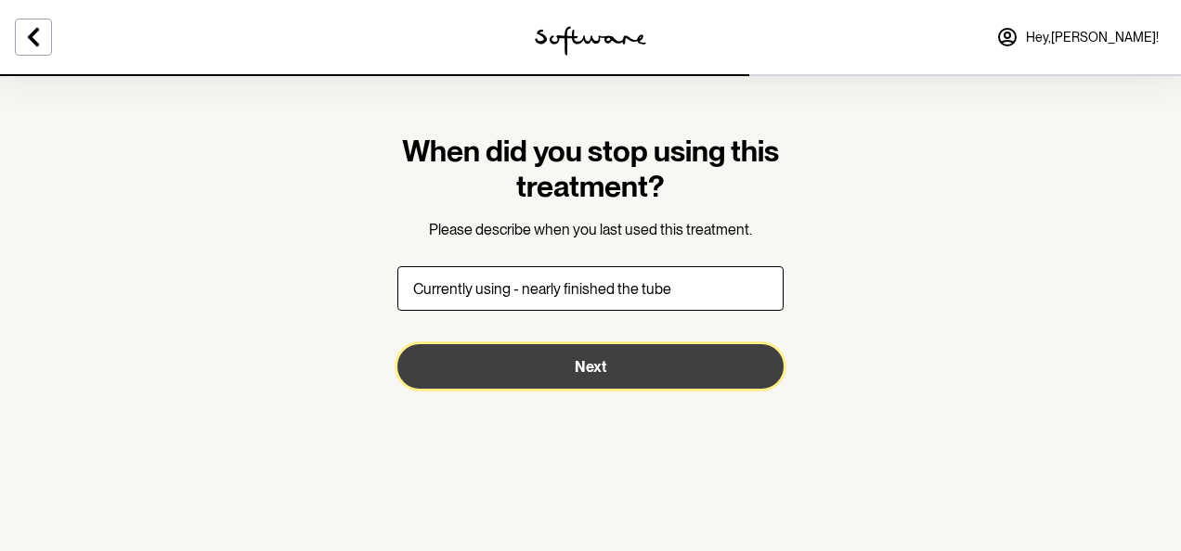
click at [644, 375] on button "Next" at bounding box center [590, 366] width 386 height 45
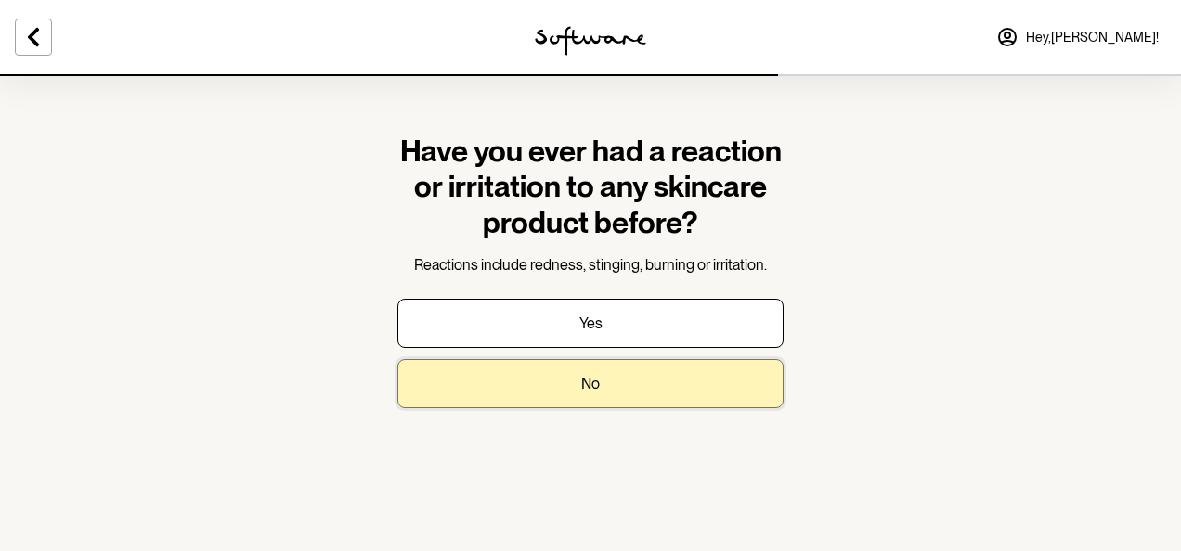
click at [603, 388] on button "No" at bounding box center [590, 383] width 386 height 49
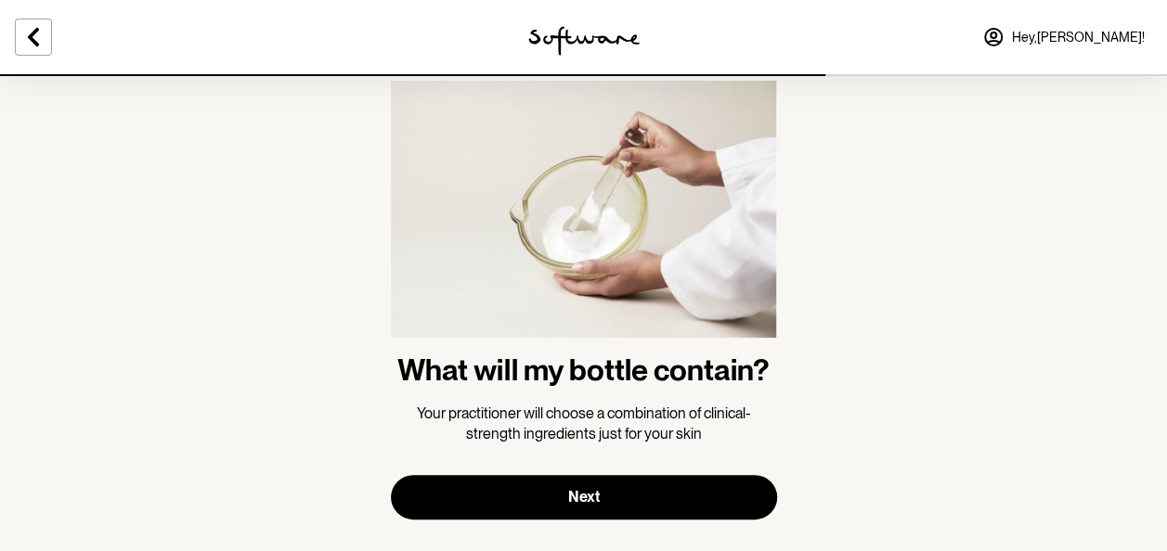
scroll to position [80, 0]
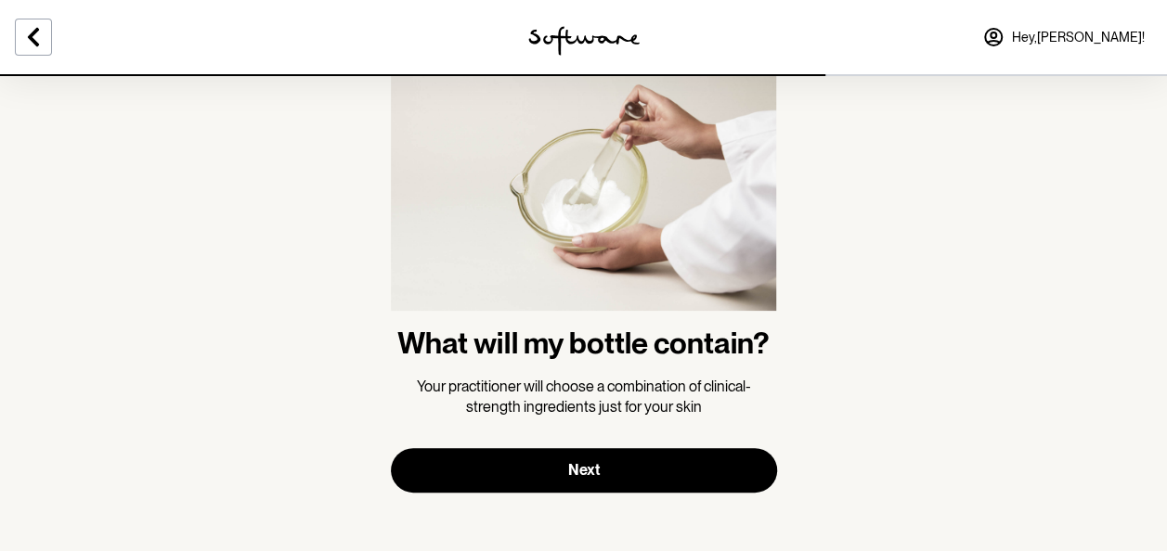
click at [602, 492] on section "What will my bottle contain? Your practitioner will choose a combination of cli…" at bounding box center [584, 273] width 416 height 558
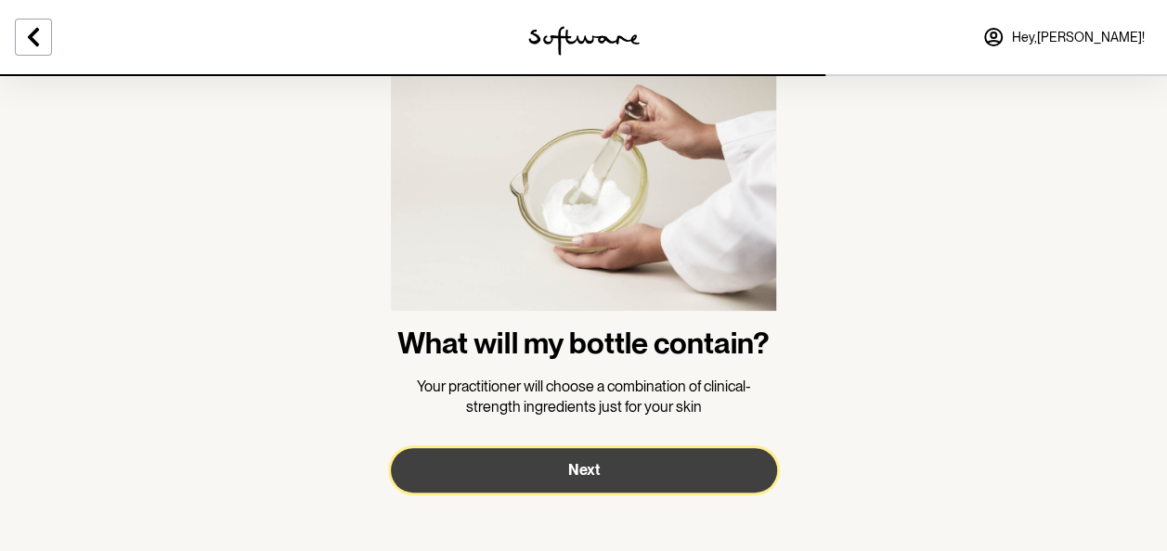
click at [614, 472] on button "Next" at bounding box center [584, 470] width 386 height 45
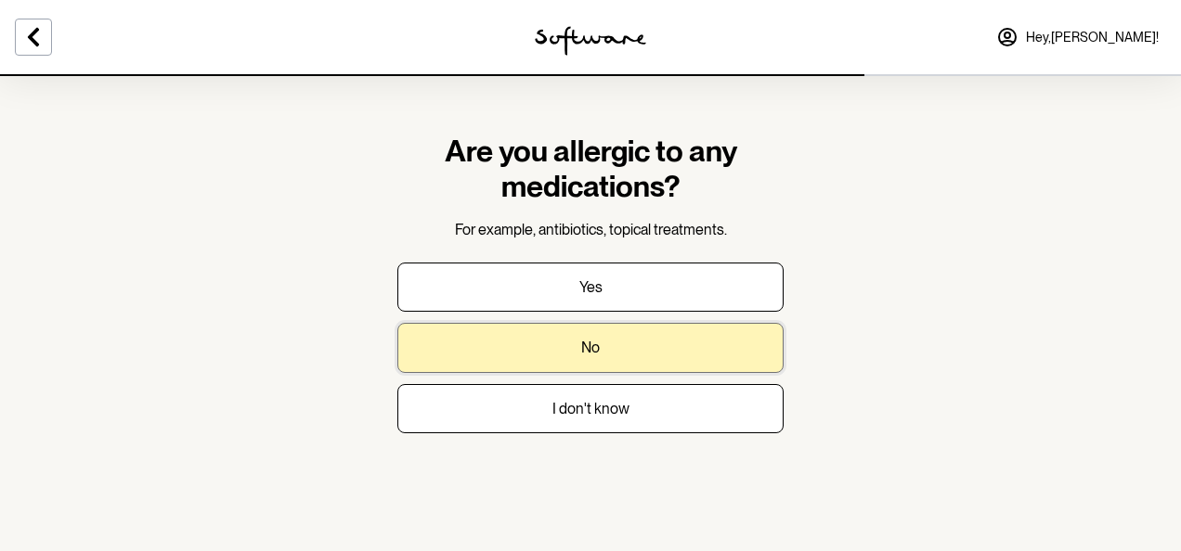
click at [589, 353] on p "No" at bounding box center [590, 348] width 19 height 18
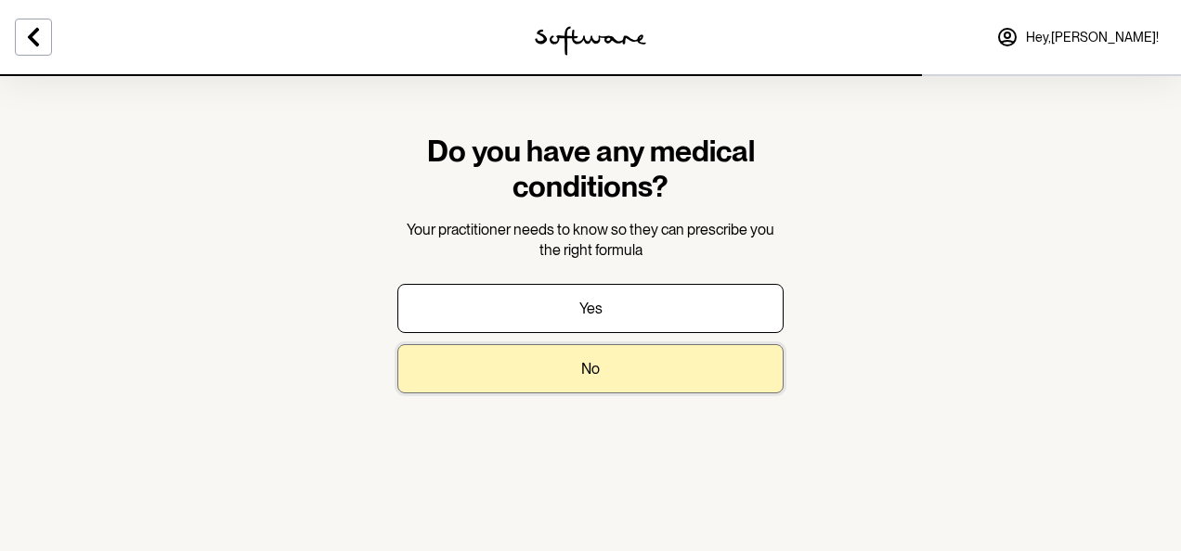
click at [596, 366] on p "No" at bounding box center [590, 369] width 19 height 18
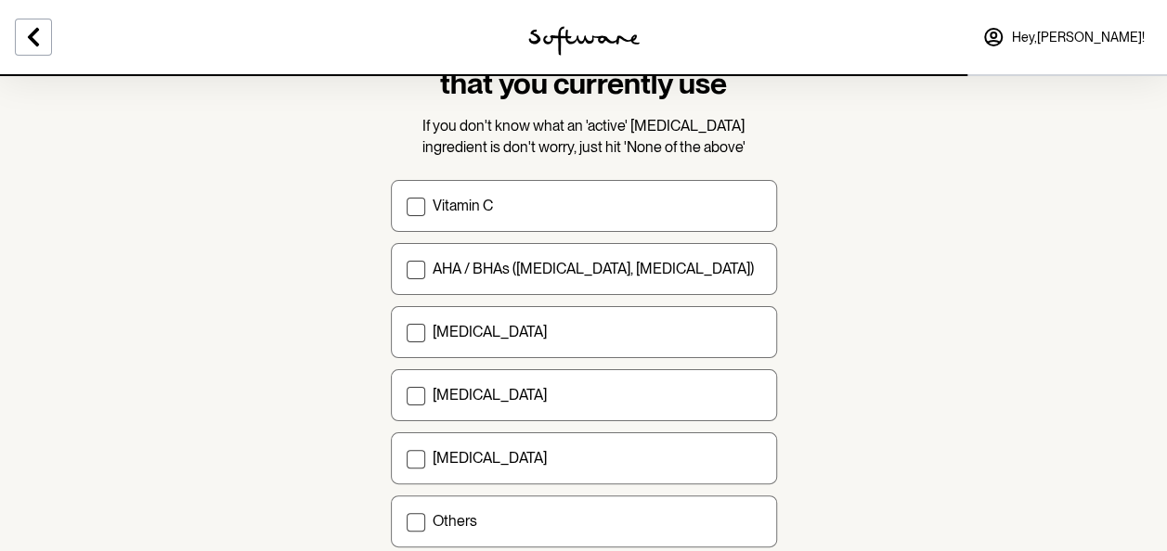
scroll to position [142, 0]
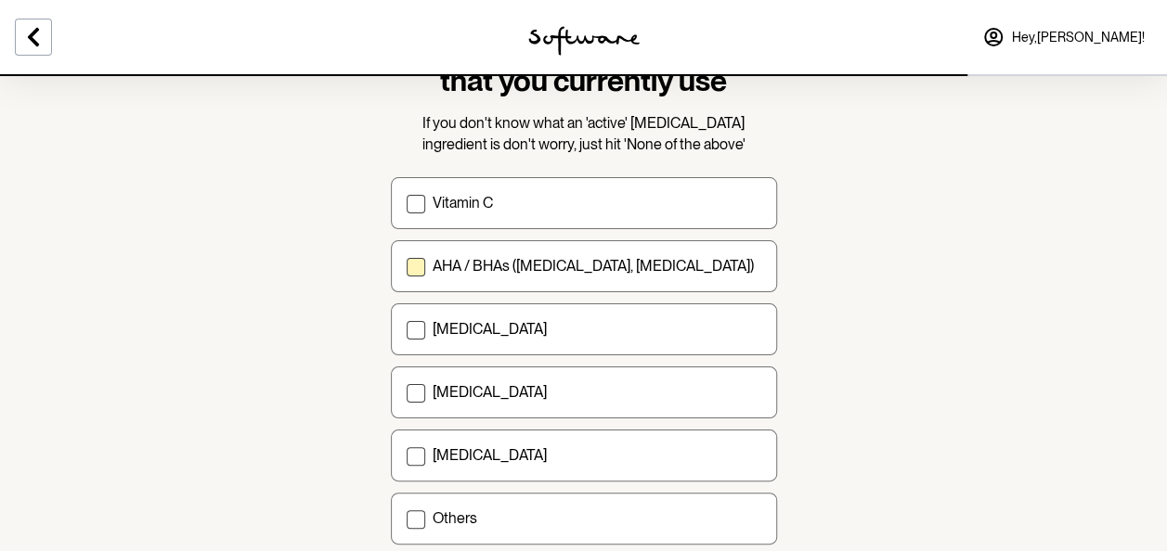
click at [431, 279] on label "AHA / BHAs (salicylic acid, glycolic acid)" at bounding box center [584, 266] width 386 height 52
click at [407, 267] on input "AHA / BHAs (salicylic acid, glycolic acid)" at bounding box center [406, 266] width 1 height 1
checkbox input "true"
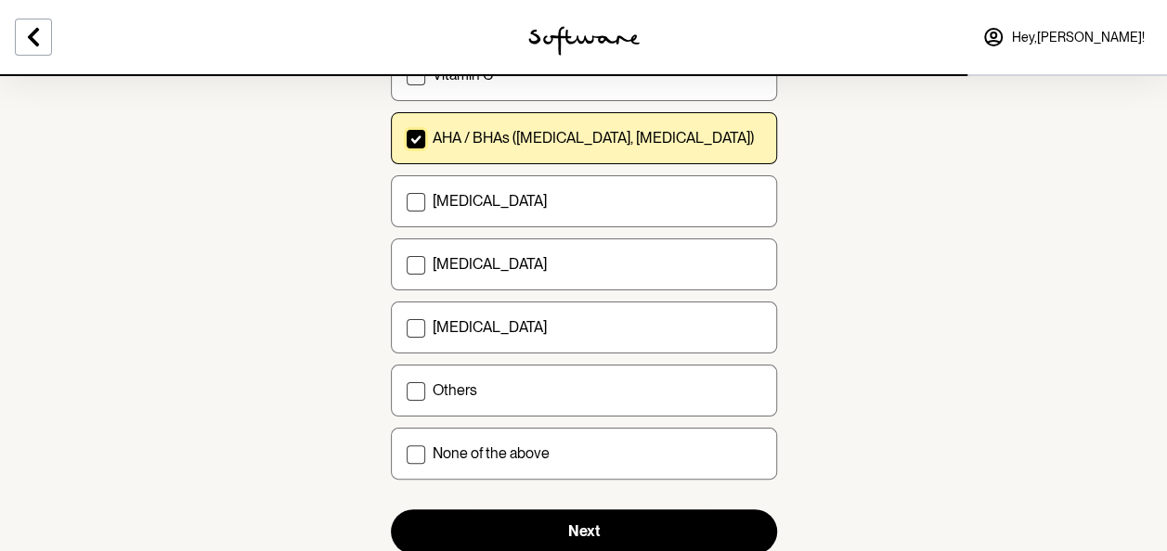
scroll to position [279, 0]
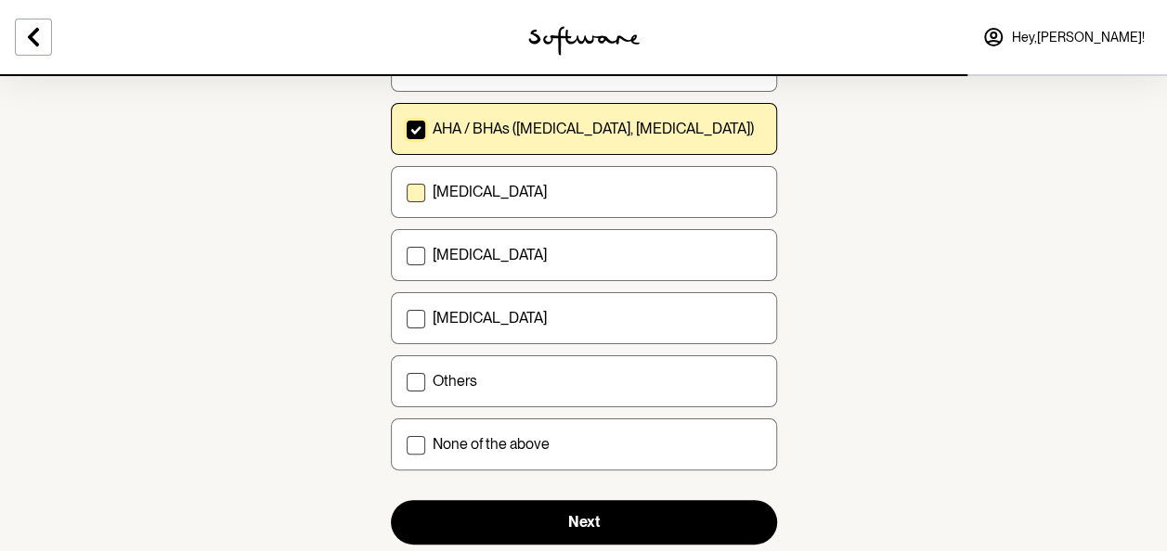
click at [440, 197] on p "Retinol" at bounding box center [490, 192] width 114 height 18
click at [407, 193] on input "Retinol" at bounding box center [406, 192] width 1 height 1
checkbox input "true"
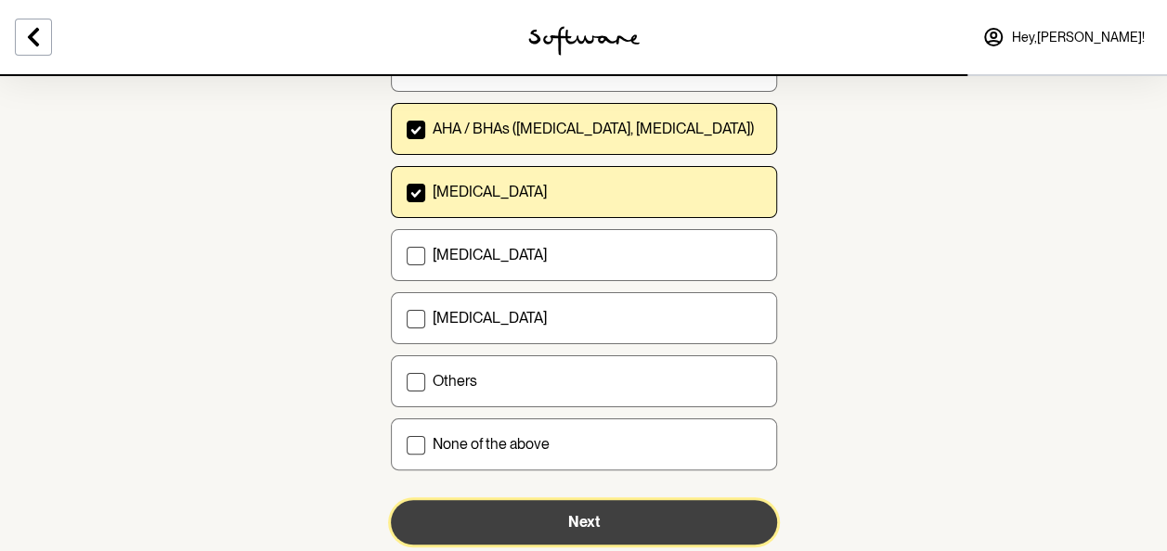
click at [506, 514] on button "Next" at bounding box center [584, 522] width 386 height 45
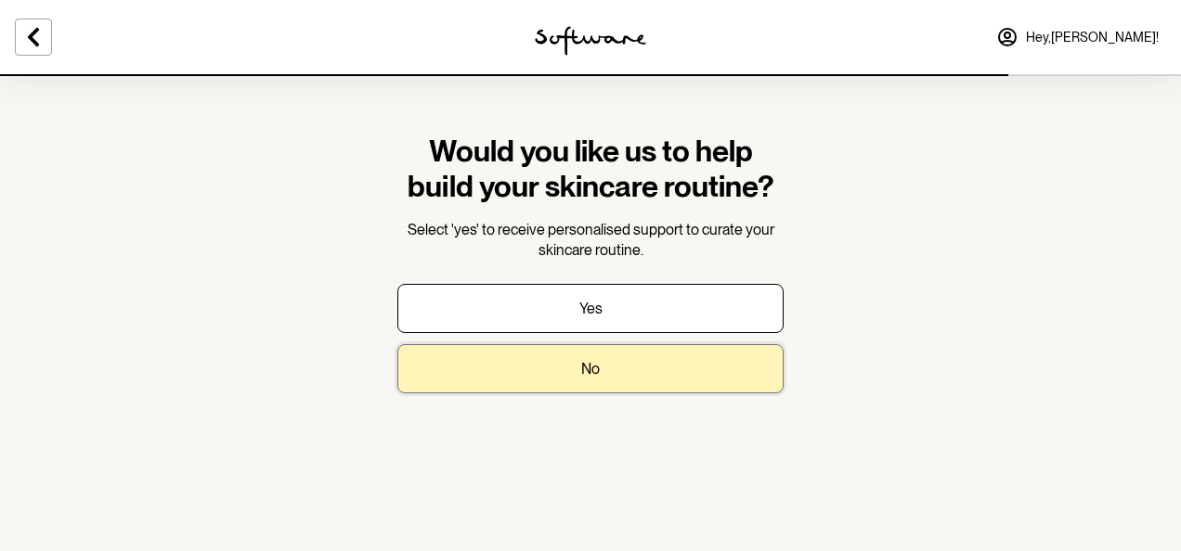
click at [597, 370] on p "No" at bounding box center [590, 369] width 19 height 18
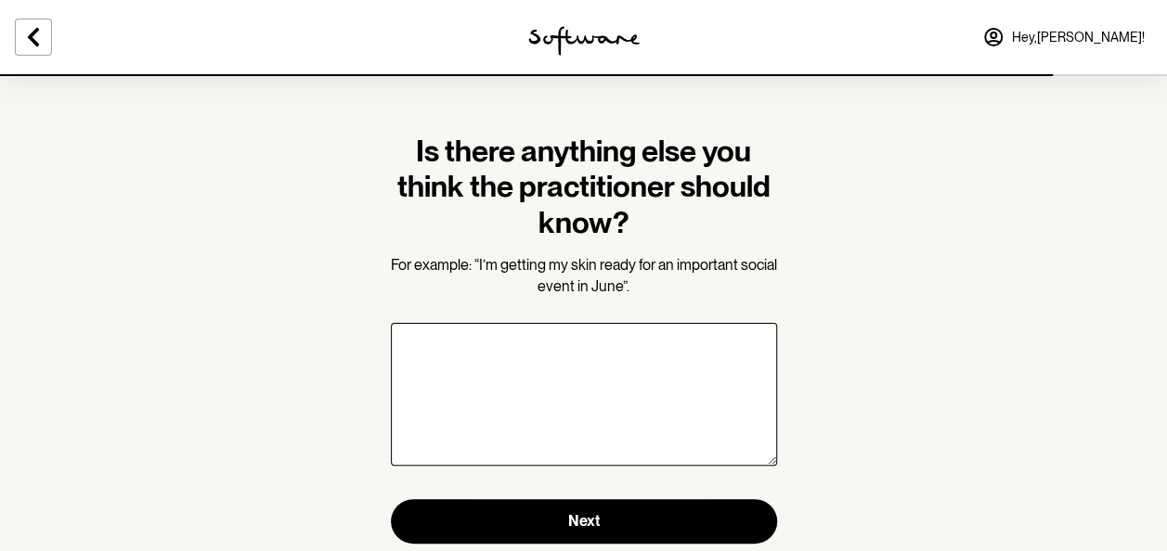
scroll to position [51, 0]
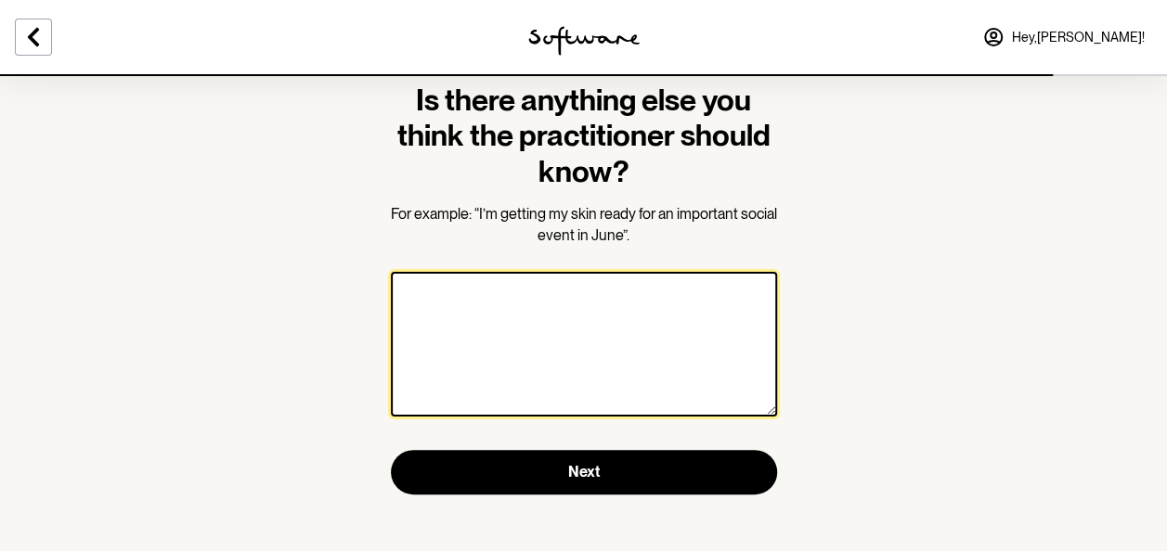
click at [485, 307] on textarea at bounding box center [584, 344] width 386 height 145
type textarea "I"
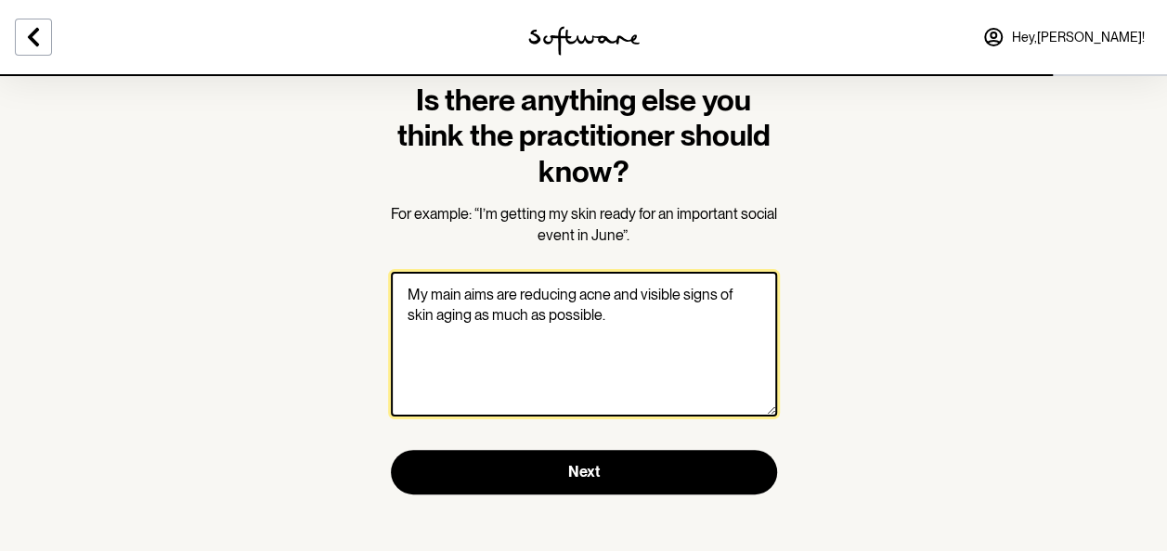
click at [608, 296] on textarea "My main aims are reducing acne and visible signs of skin aging as much as possi…" at bounding box center [584, 344] width 386 height 145
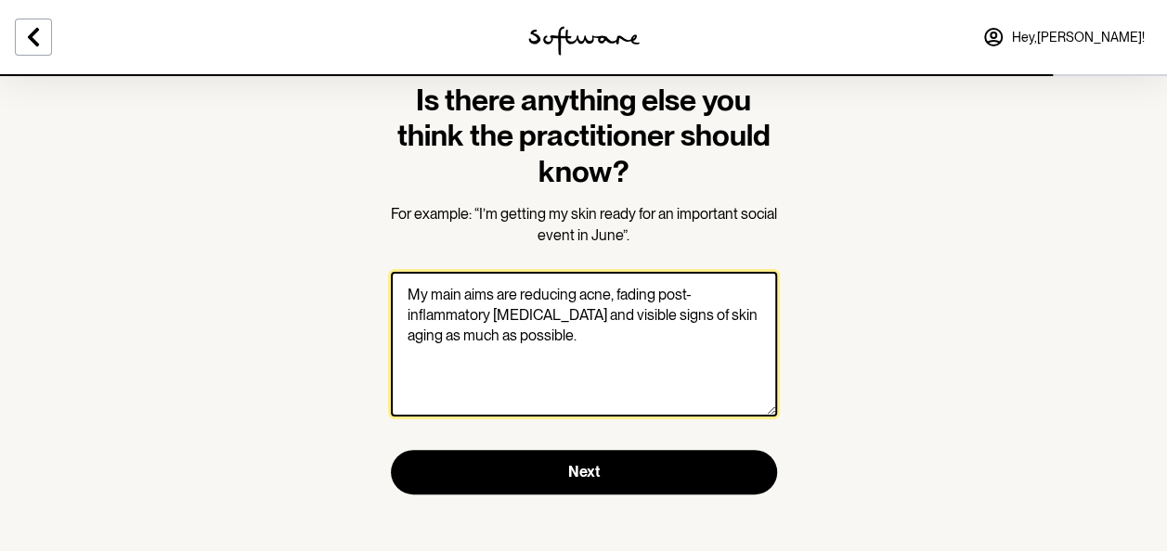
click at [654, 344] on textarea "My main aims are reducing acne, fading post-inflammatory hyperpigmentation and …" at bounding box center [584, 344] width 386 height 145
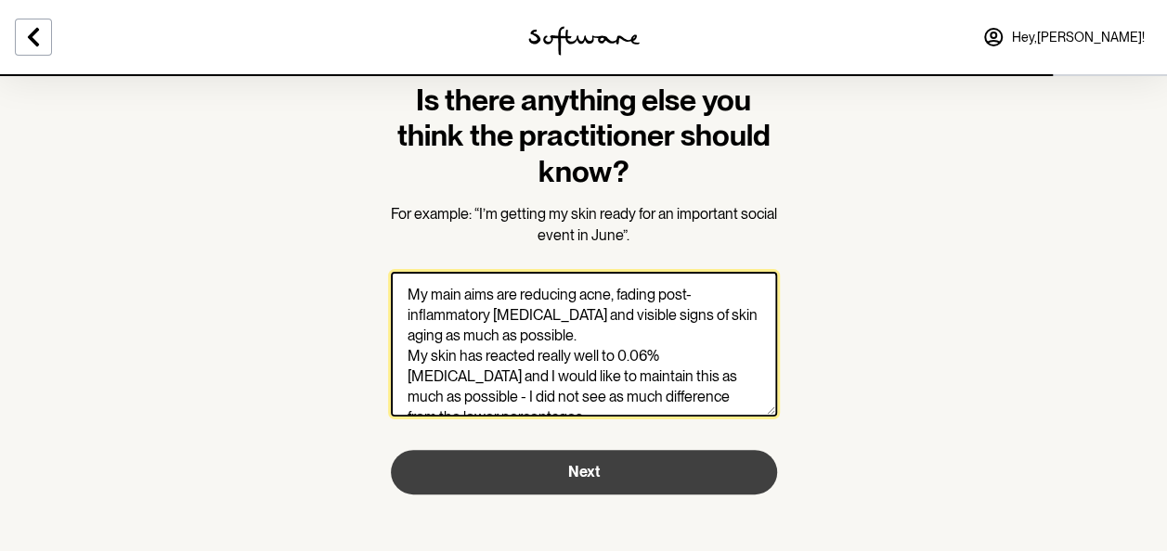
type textarea "My main aims are reducing acne, fading post-inflammatory hyperpigmentation and …"
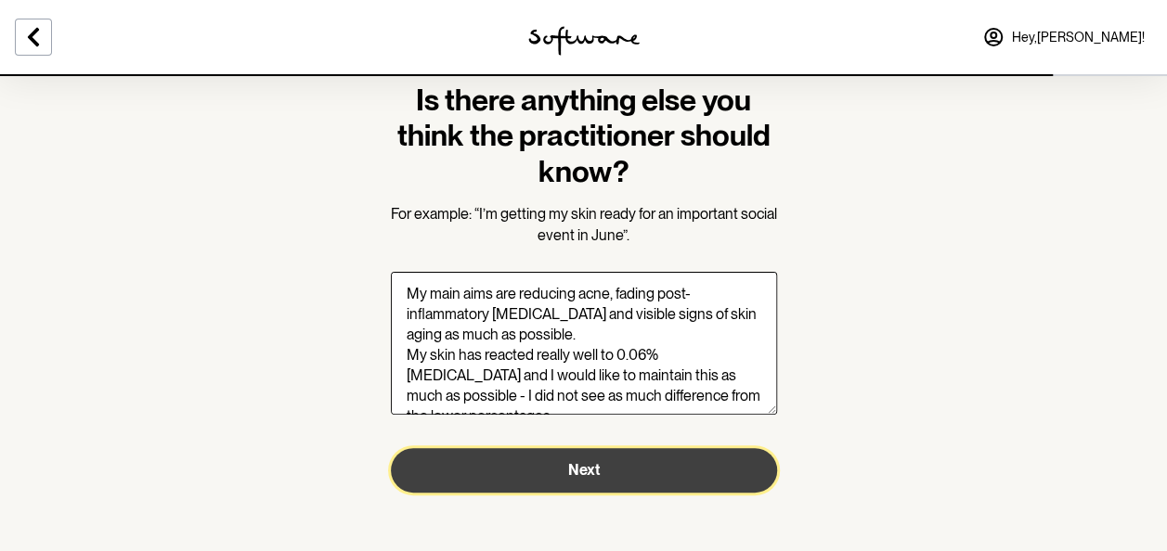
click at [594, 474] on span "Next" at bounding box center [584, 470] width 32 height 18
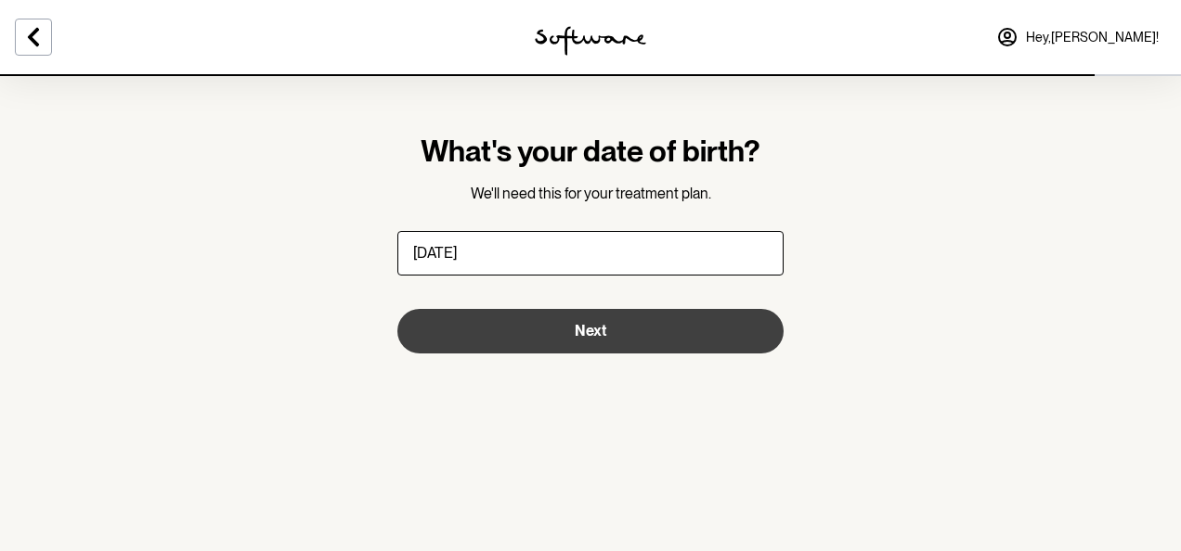
type input "09/01/1996"
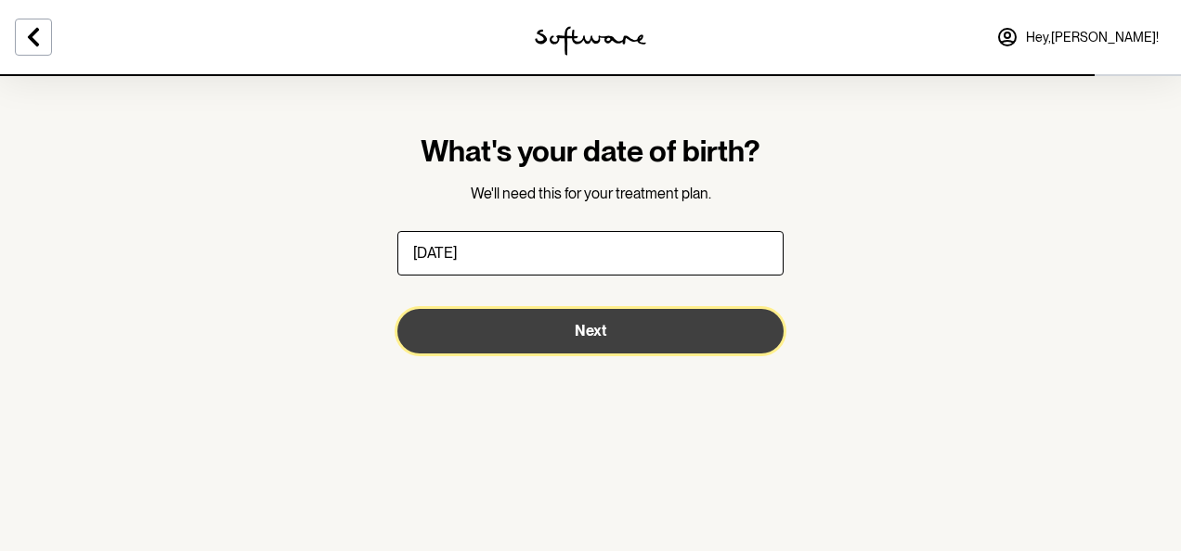
click at [535, 345] on button "Next" at bounding box center [590, 331] width 386 height 45
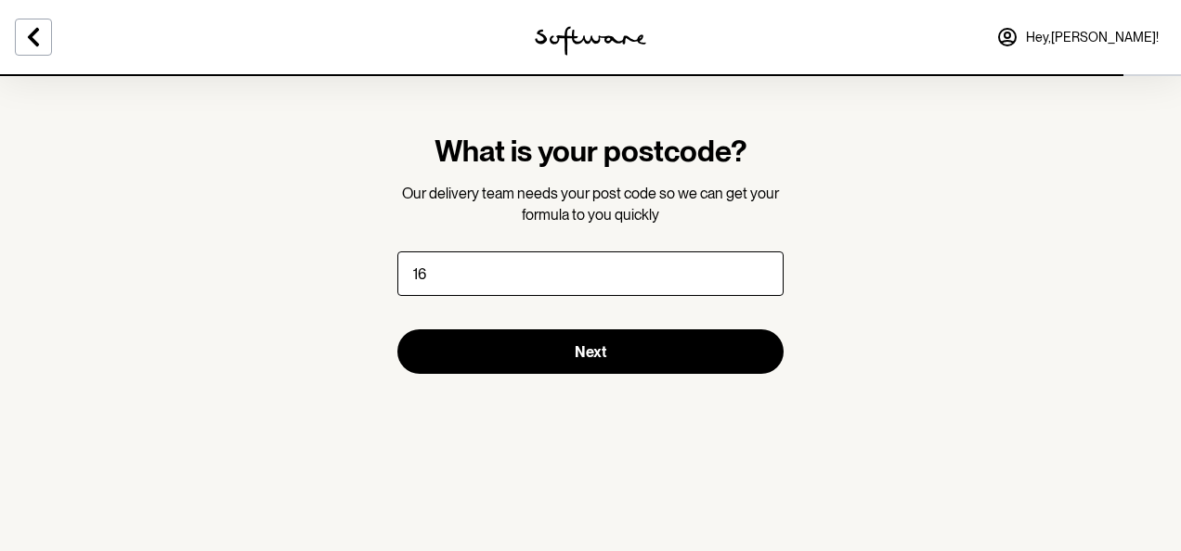
type input "1"
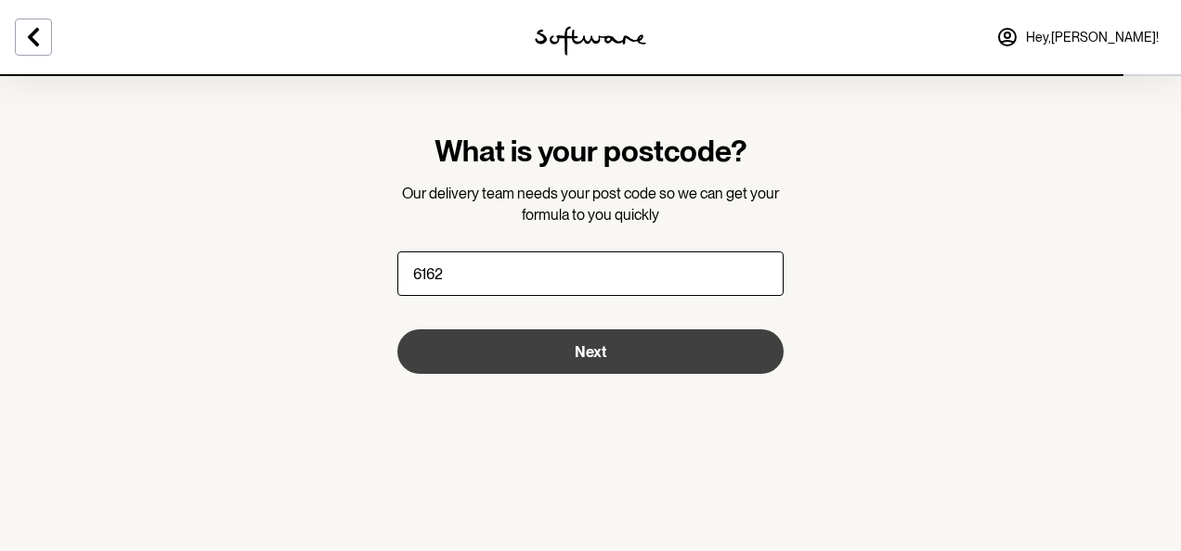
type input "6162"
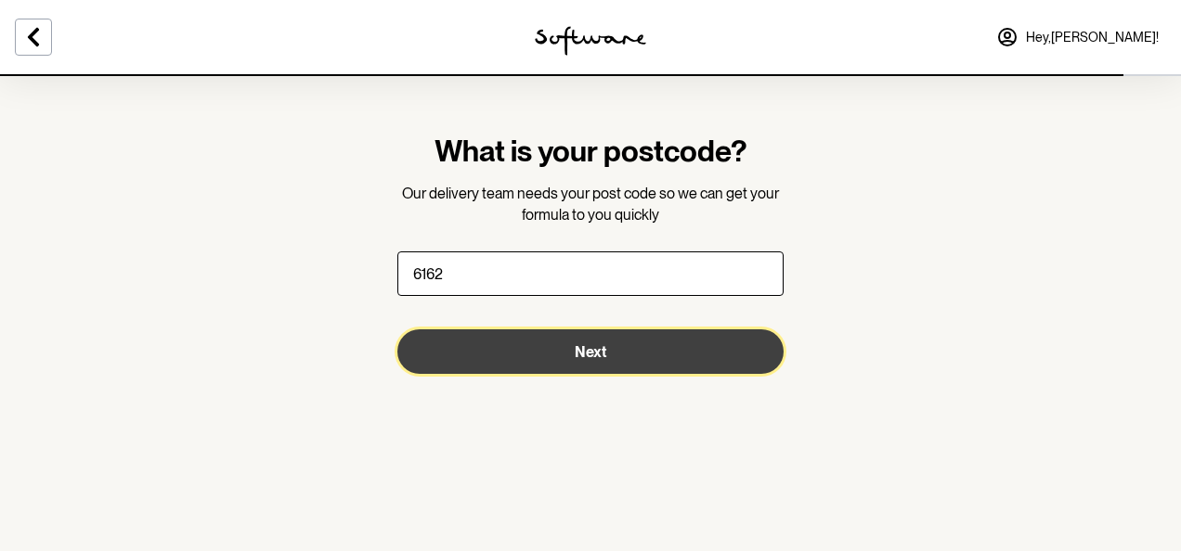
click at [538, 349] on button "Next" at bounding box center [590, 352] width 386 height 45
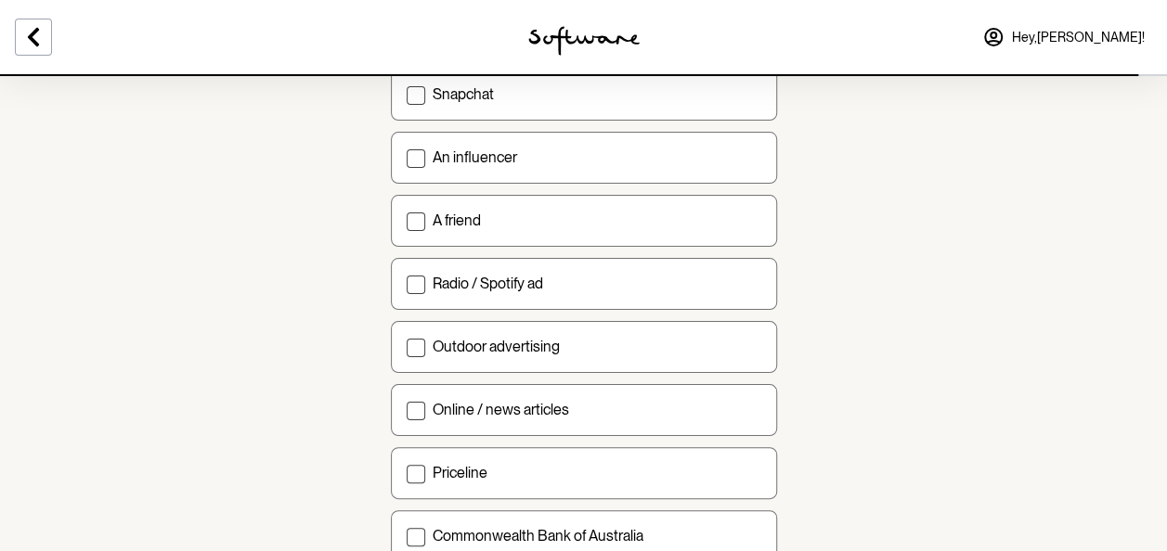
scroll to position [539, 0]
click at [447, 418] on label "Online / news articles" at bounding box center [584, 408] width 386 height 52
click at [407, 408] on input "Online / news articles" at bounding box center [406, 408] width 1 height 1
checkbox input "true"
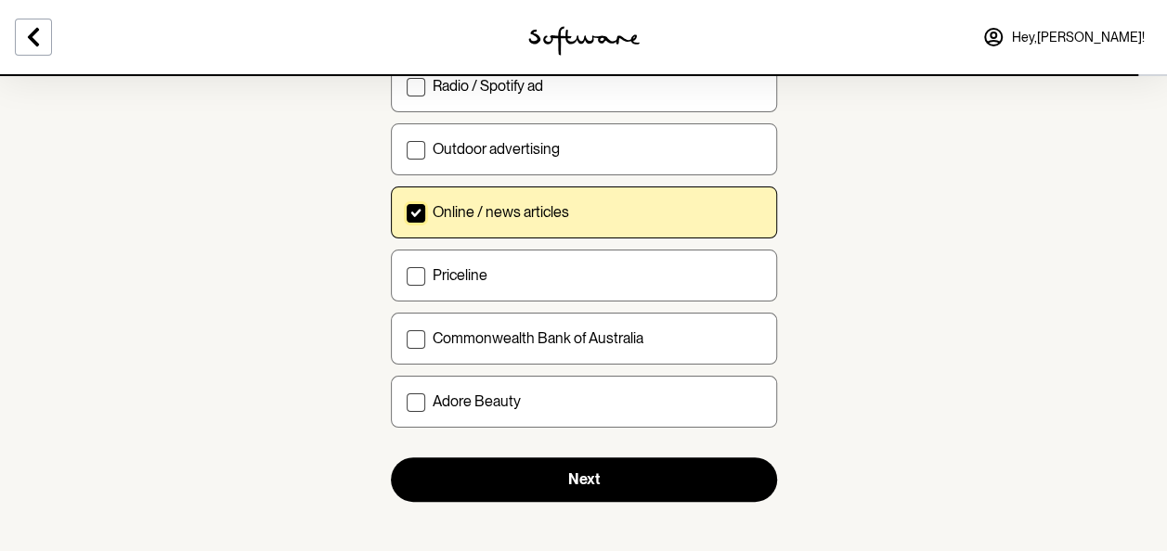
scroll to position [735, 0]
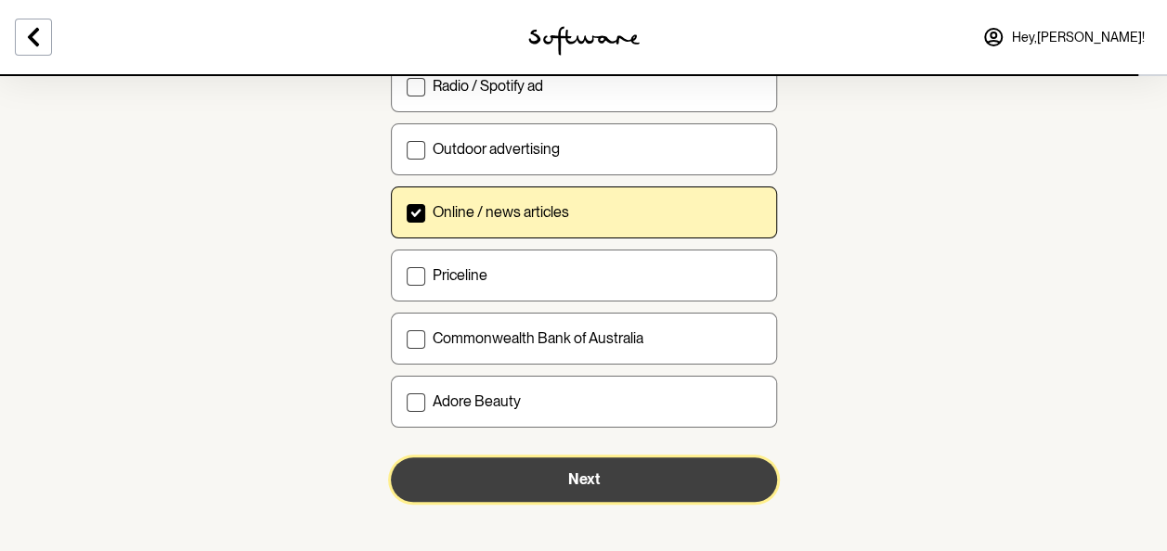
click at [499, 473] on button "Next" at bounding box center [584, 480] width 386 height 45
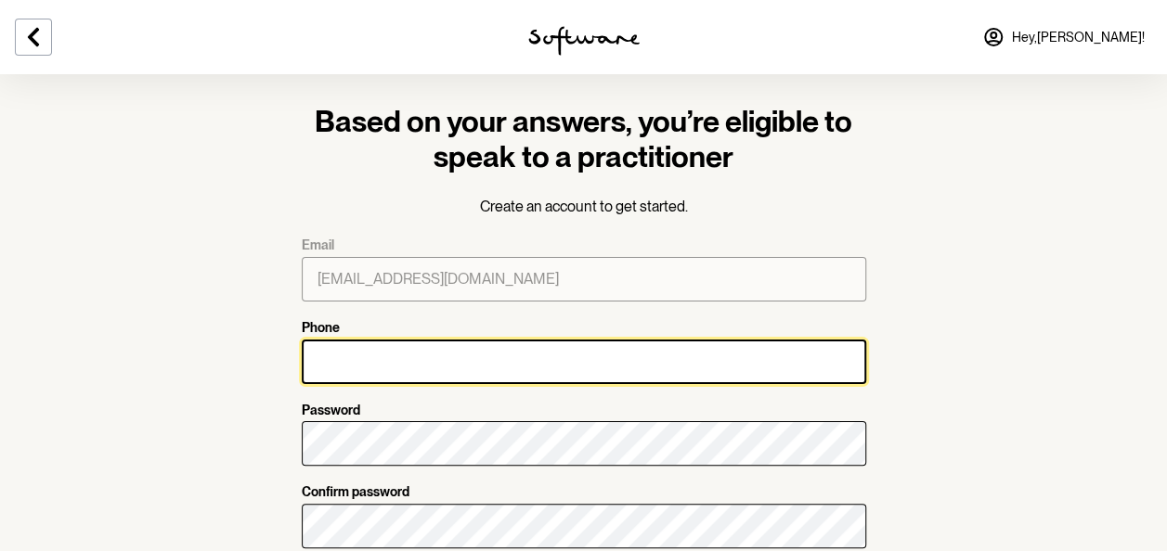
click at [425, 382] on input "Phone" at bounding box center [584, 362] width 564 height 45
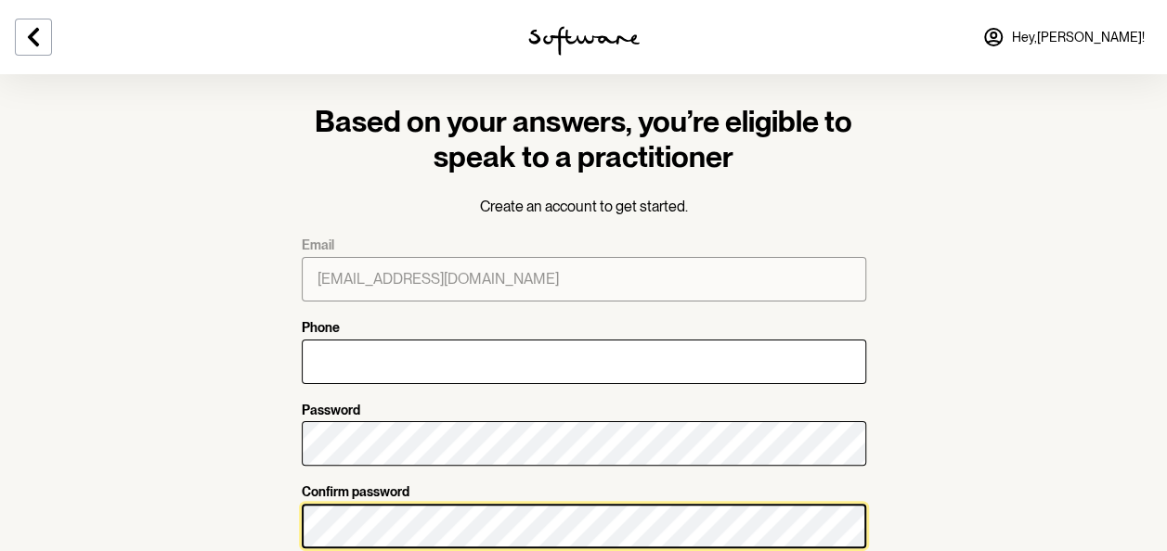
scroll to position [136, 0]
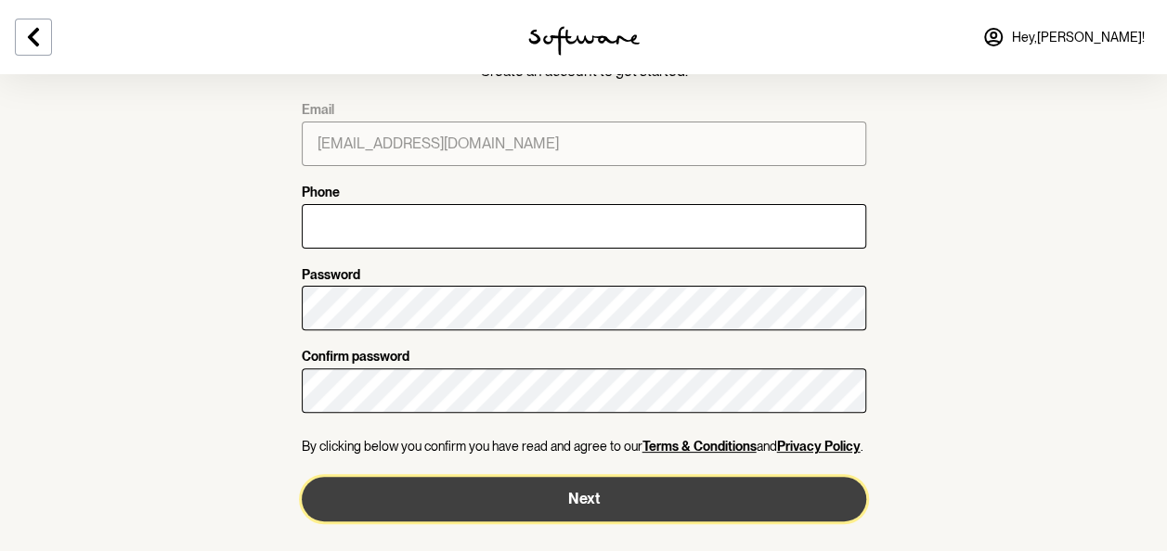
click at [490, 506] on button "Next" at bounding box center [584, 499] width 564 height 45
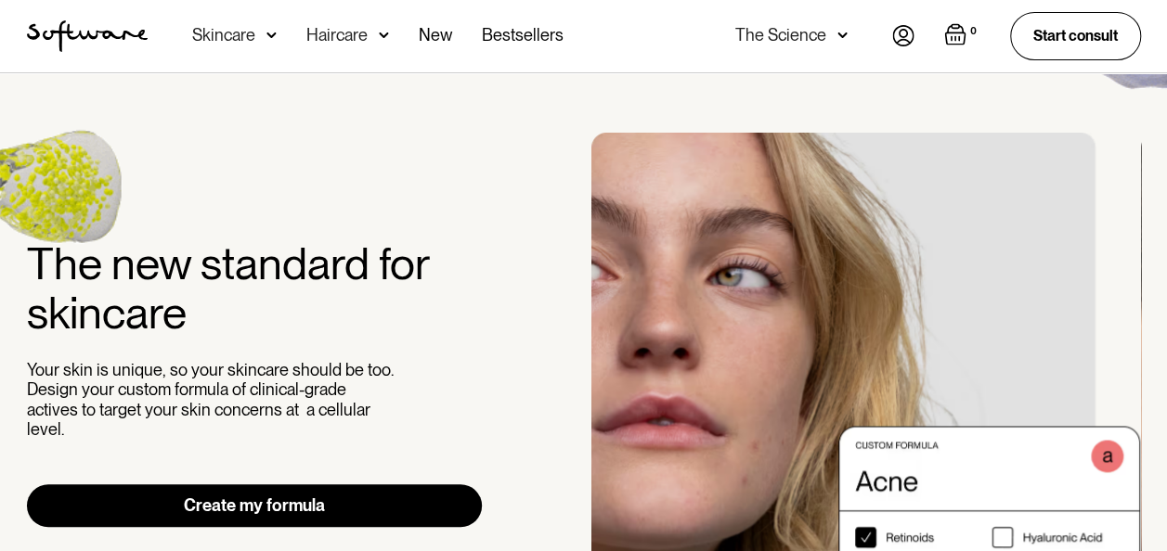
click at [263, 40] on div "Skincare" at bounding box center [234, 36] width 84 height 72
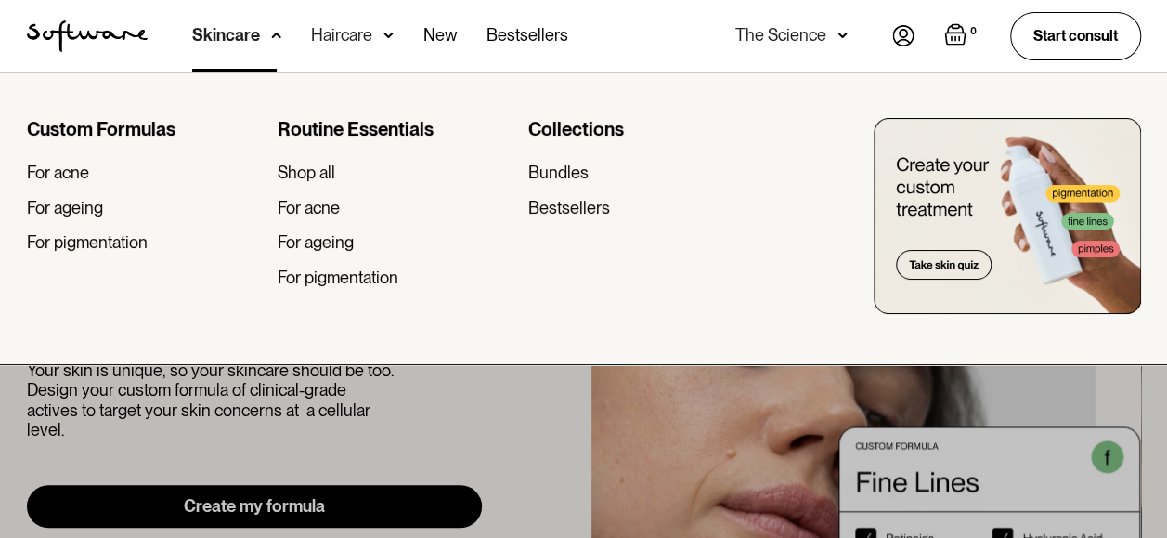
click at [275, 29] on img at bounding box center [276, 35] width 10 height 19
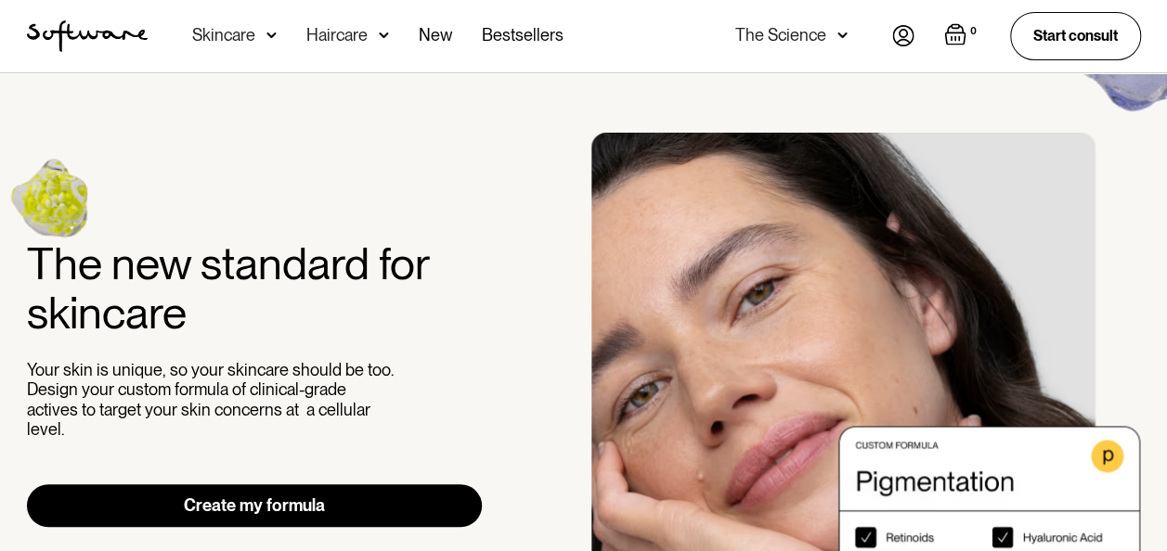
click at [825, 35] on div "The Science" at bounding box center [791, 36] width 112 height 72
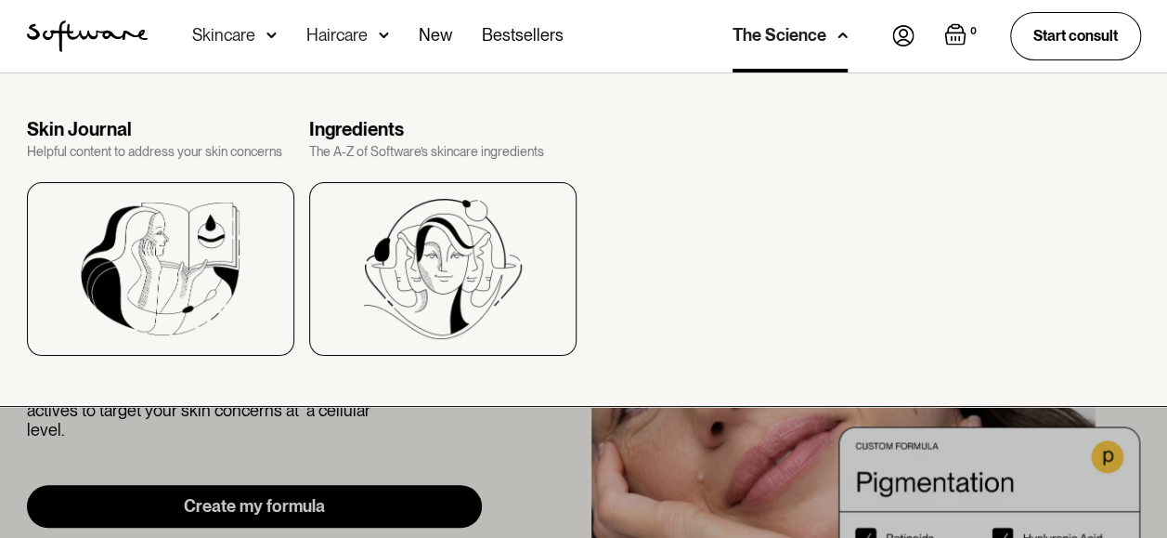
click at [846, 40] on nav "Acne Ageing Pigmentation Everyday care Hair Loss Learn Skincare Custom Formulas…" at bounding box center [520, 36] width 745 height 72
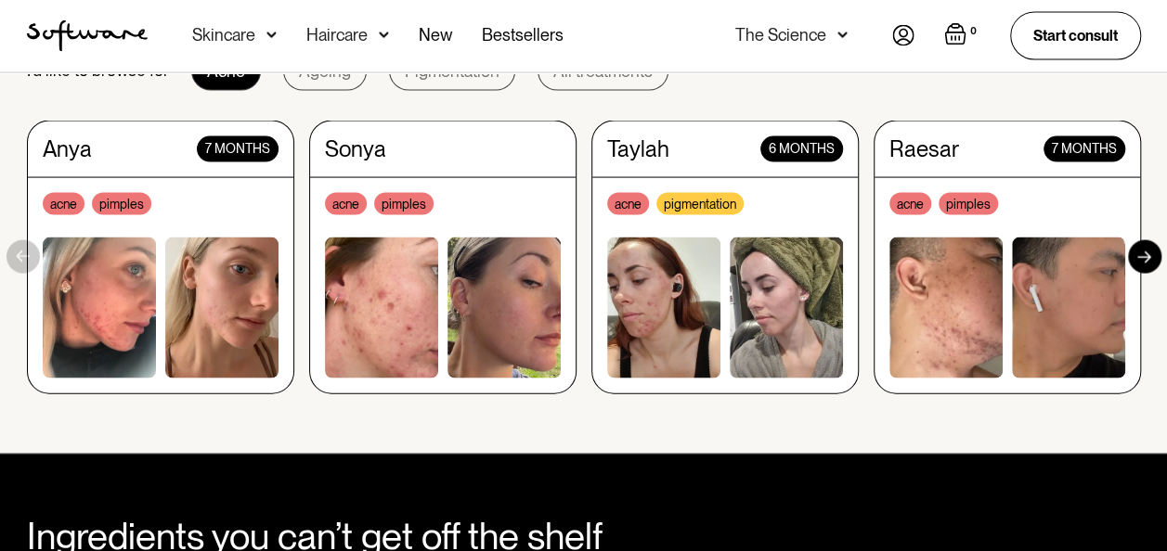
scroll to position [1800, 0]
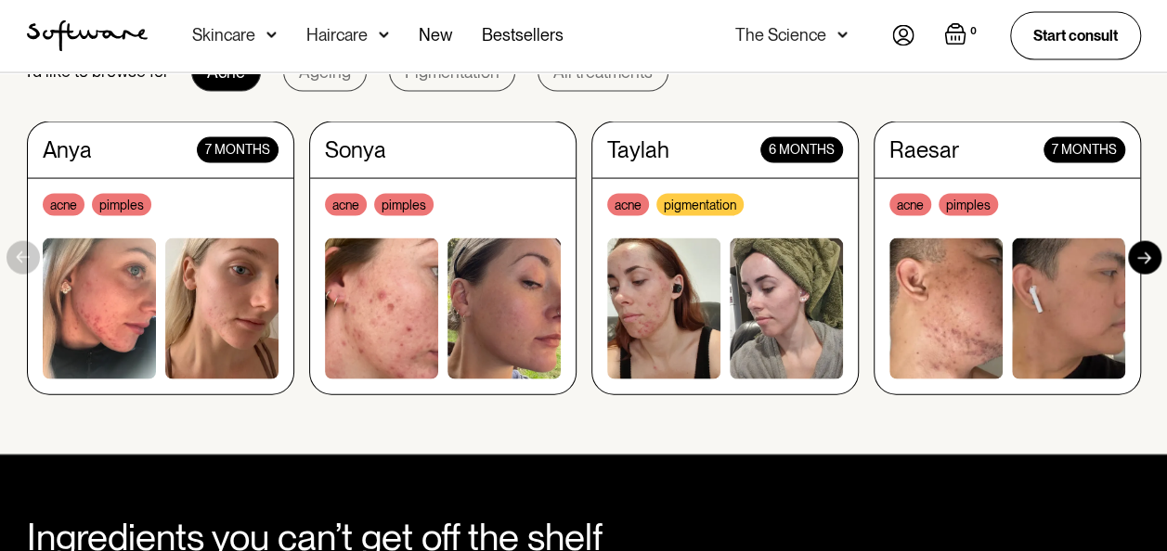
click at [14, 368] on div "Real people, real results. I’d like to browse for Acne Ageing Pigmentation All …" at bounding box center [584, 184] width 1159 height 421
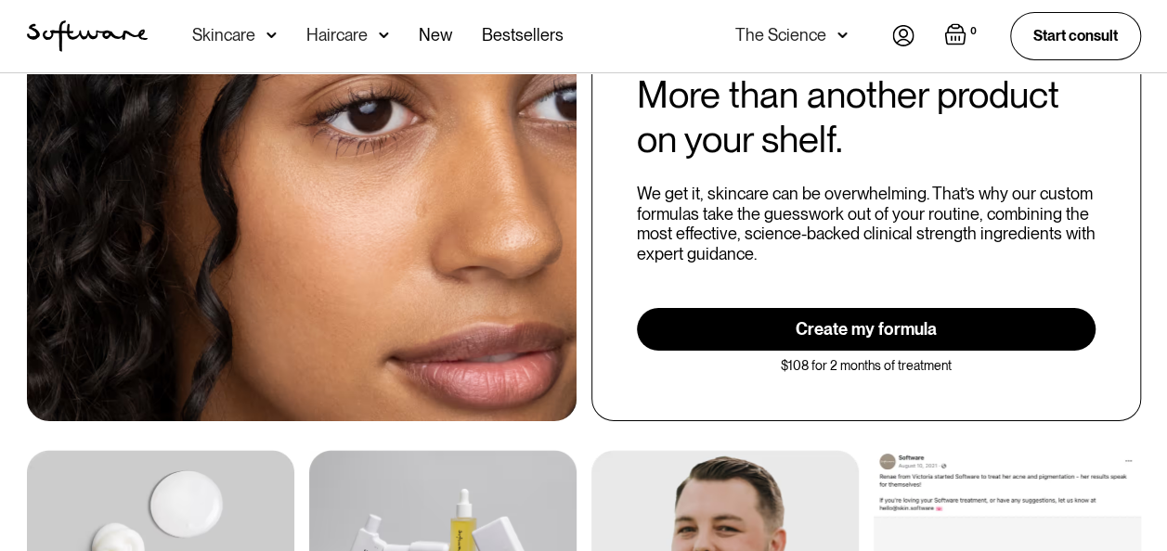
scroll to position [3284, 0]
